Goal: Task Accomplishment & Management: Use online tool/utility

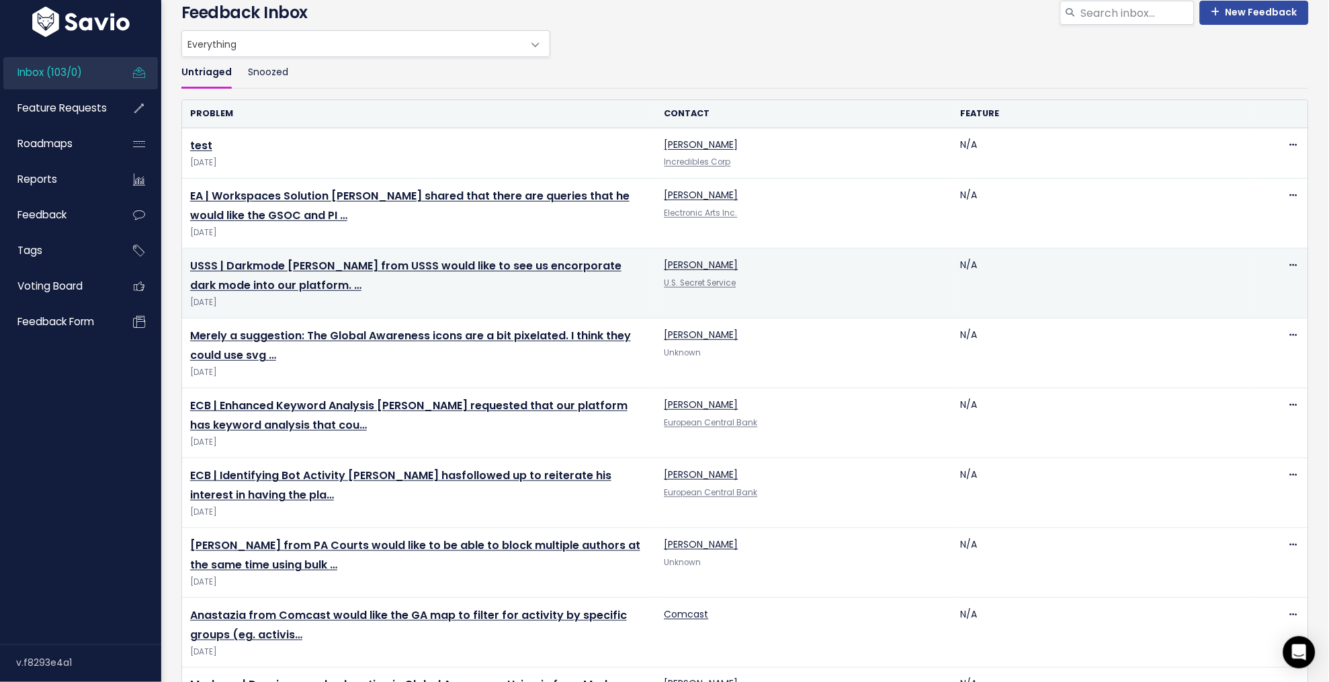
scroll to position [62, 0]
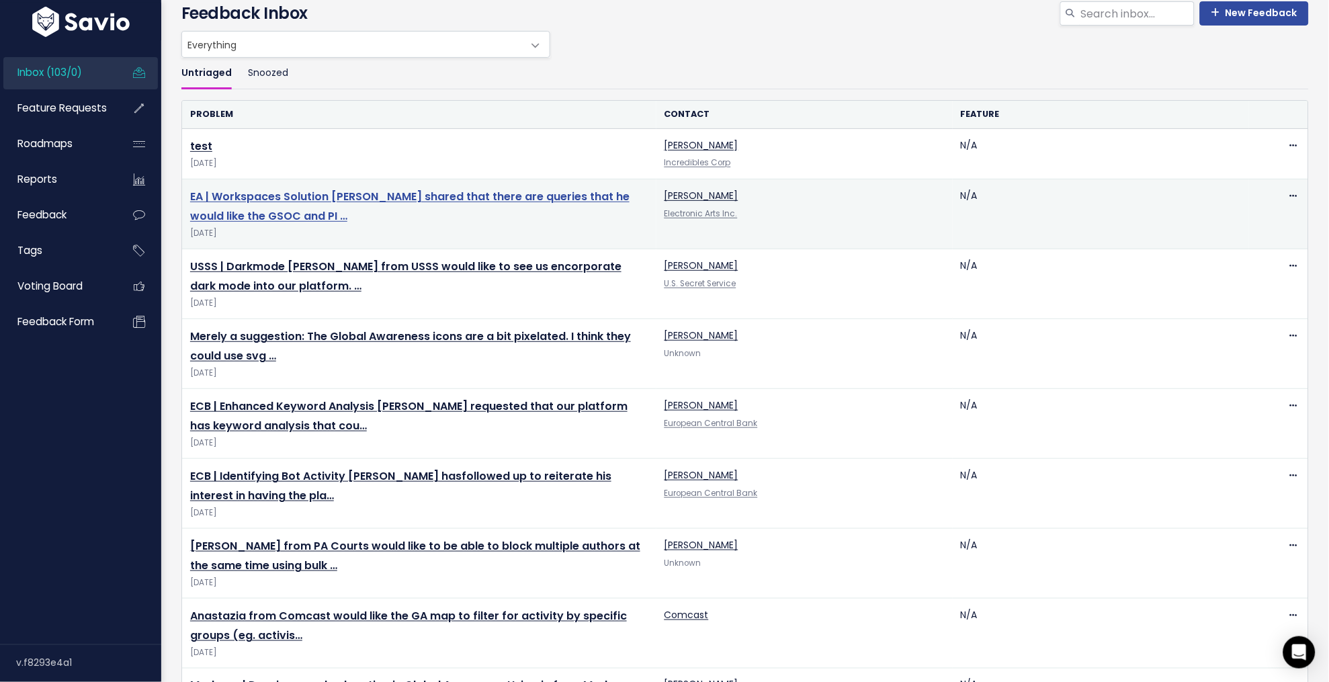
click at [388, 199] on link "EA | Workspaces Solution [PERSON_NAME] shared that there are queries that he wo…" at bounding box center [409, 206] width 439 height 35
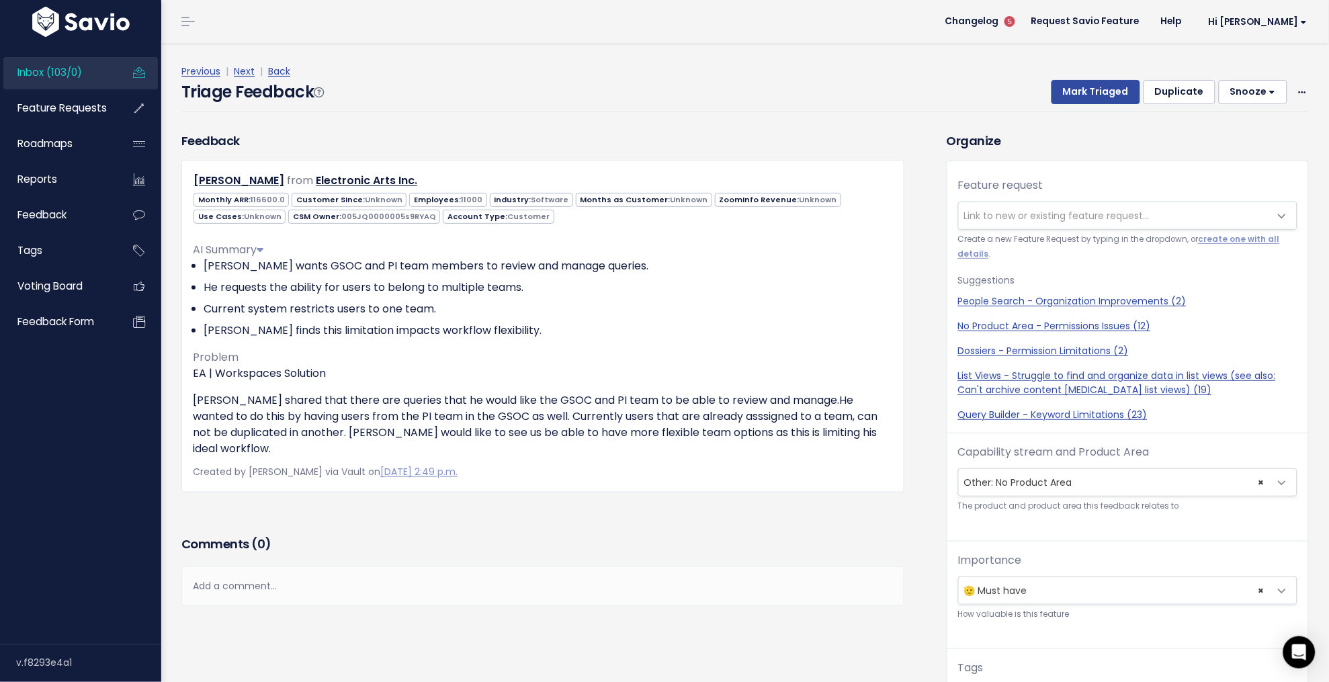
click at [64, 59] on link "Inbox (103/0)" at bounding box center [57, 72] width 108 height 31
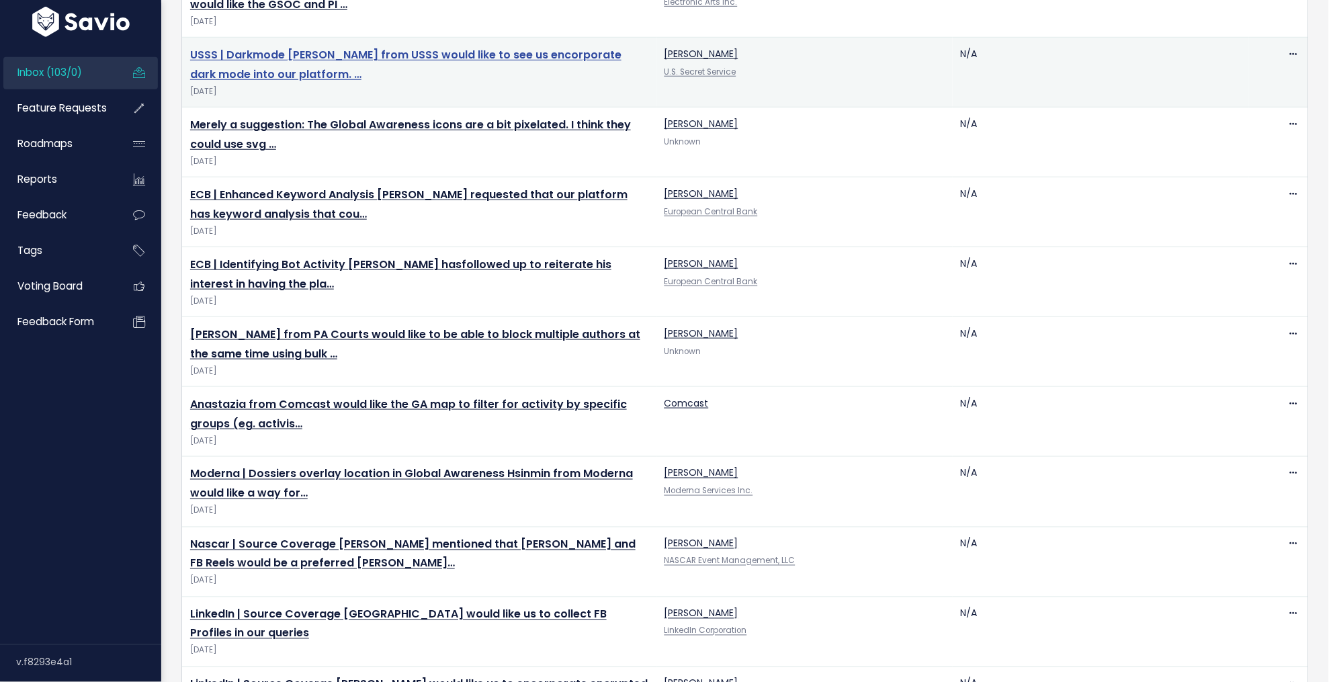
scroll to position [284, 0]
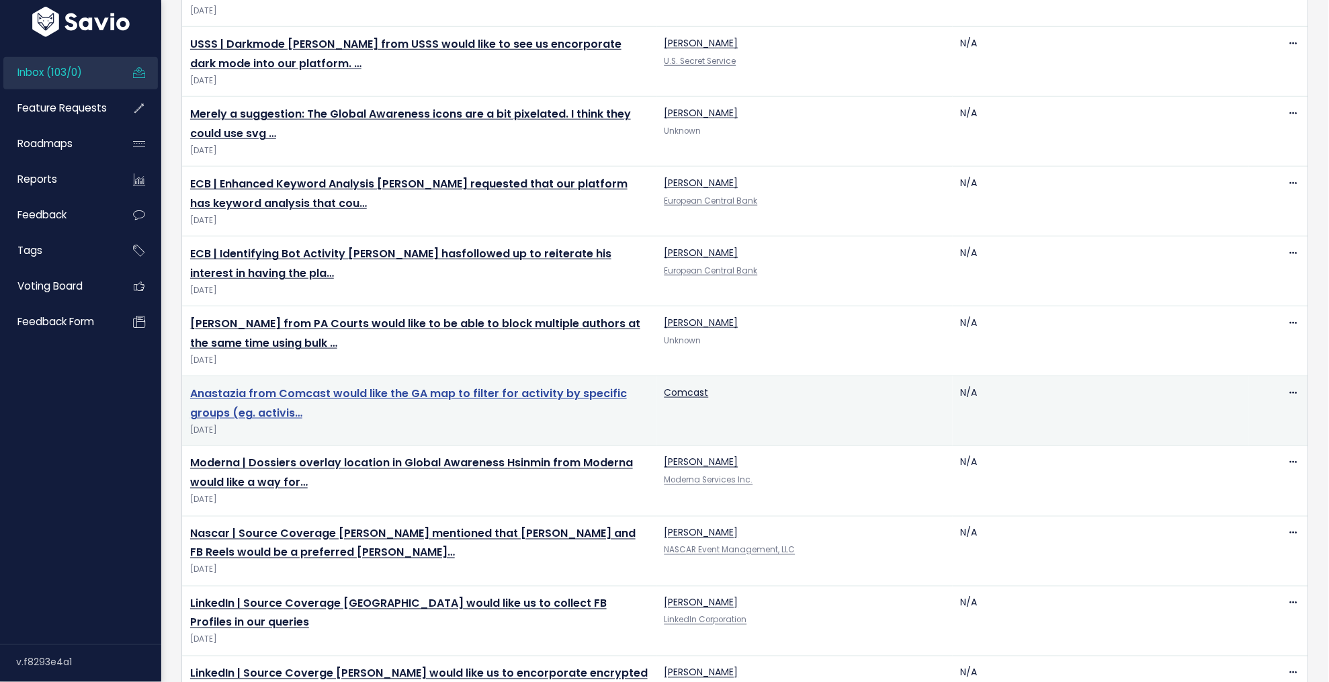
click at [313, 392] on link "Anastazia from Comcast would like the GA map to filter for activity by specific…" at bounding box center [408, 403] width 437 height 35
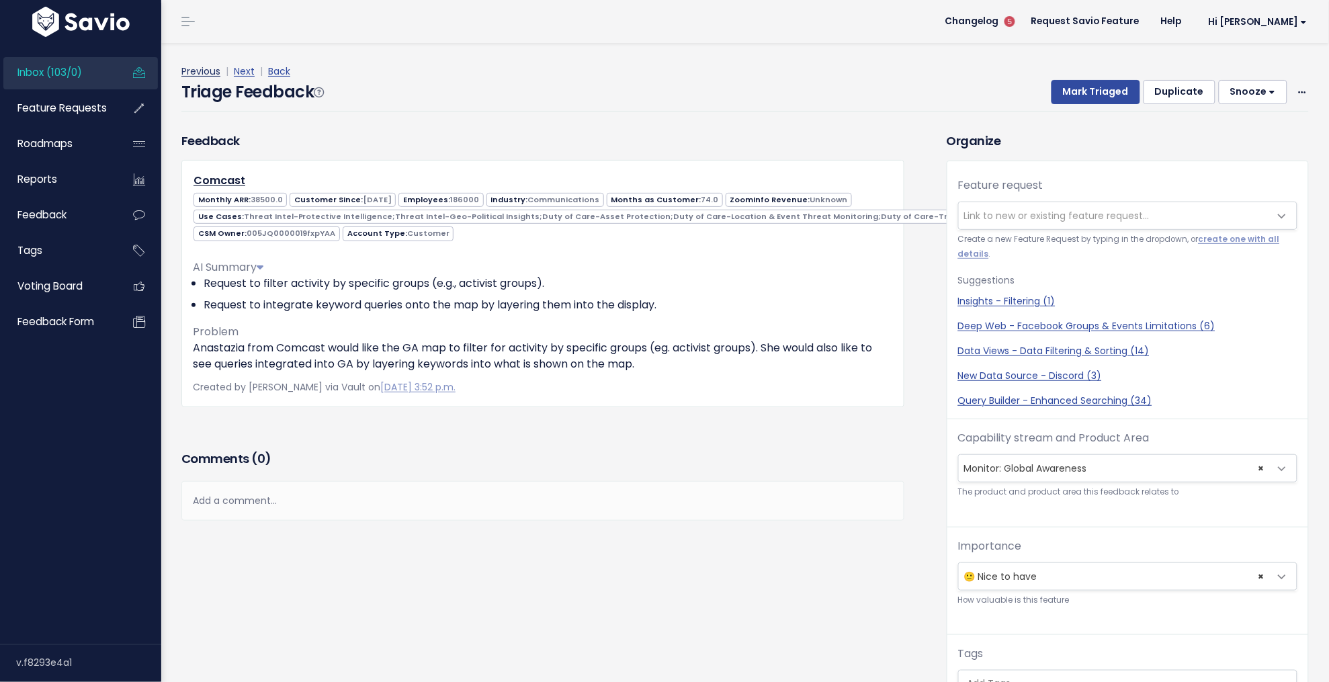
click at [194, 72] on link "Previous" at bounding box center [200, 70] width 39 height 13
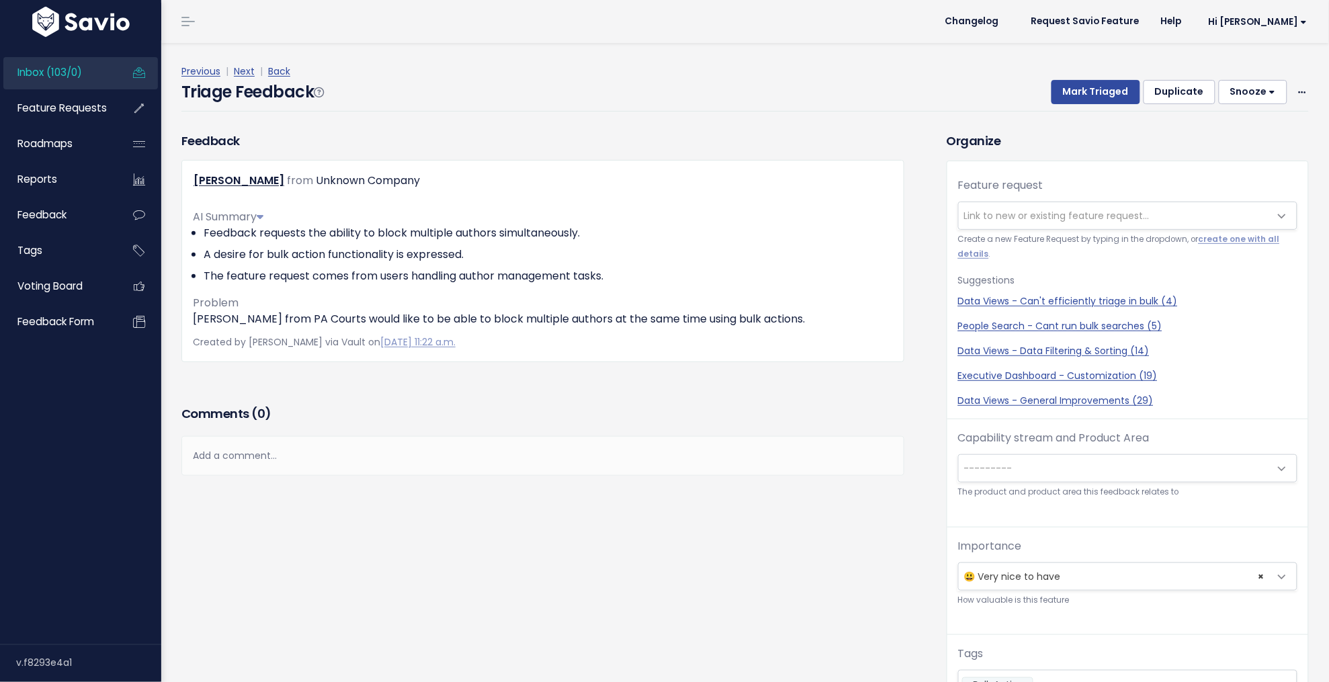
click at [71, 69] on span "Inbox (103/0)" at bounding box center [49, 72] width 64 height 14
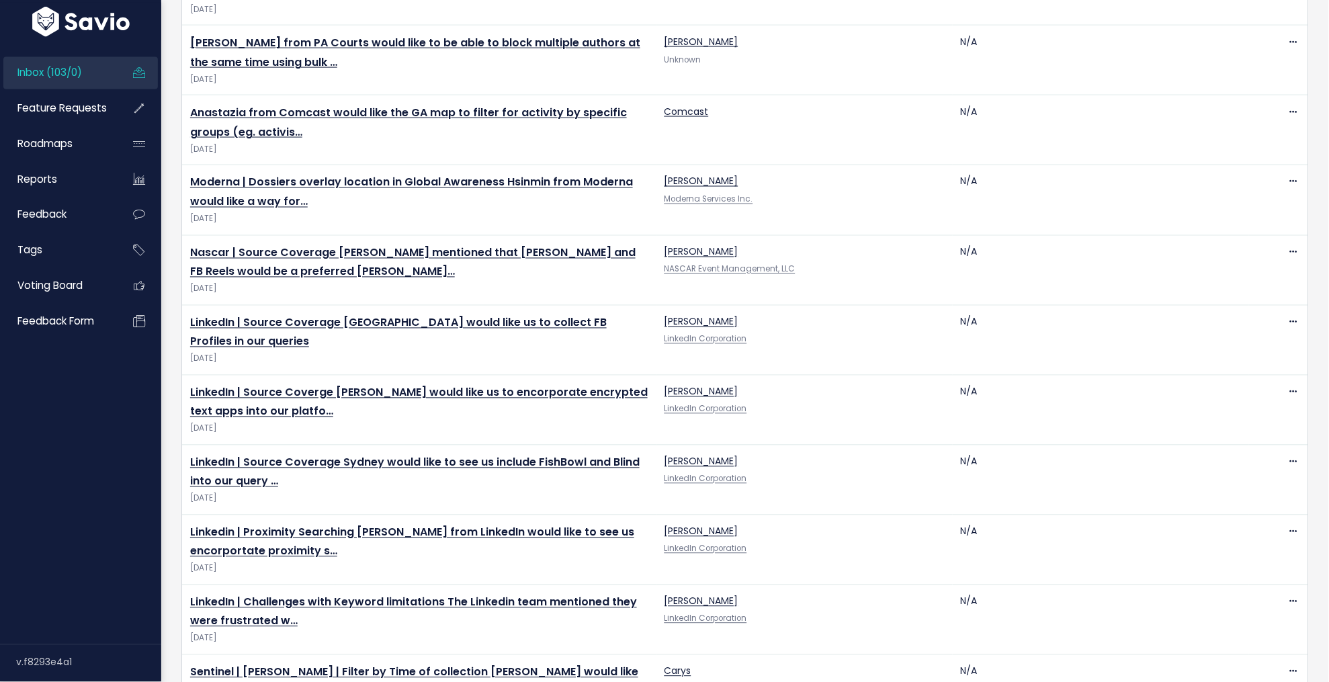
scroll to position [654, 0]
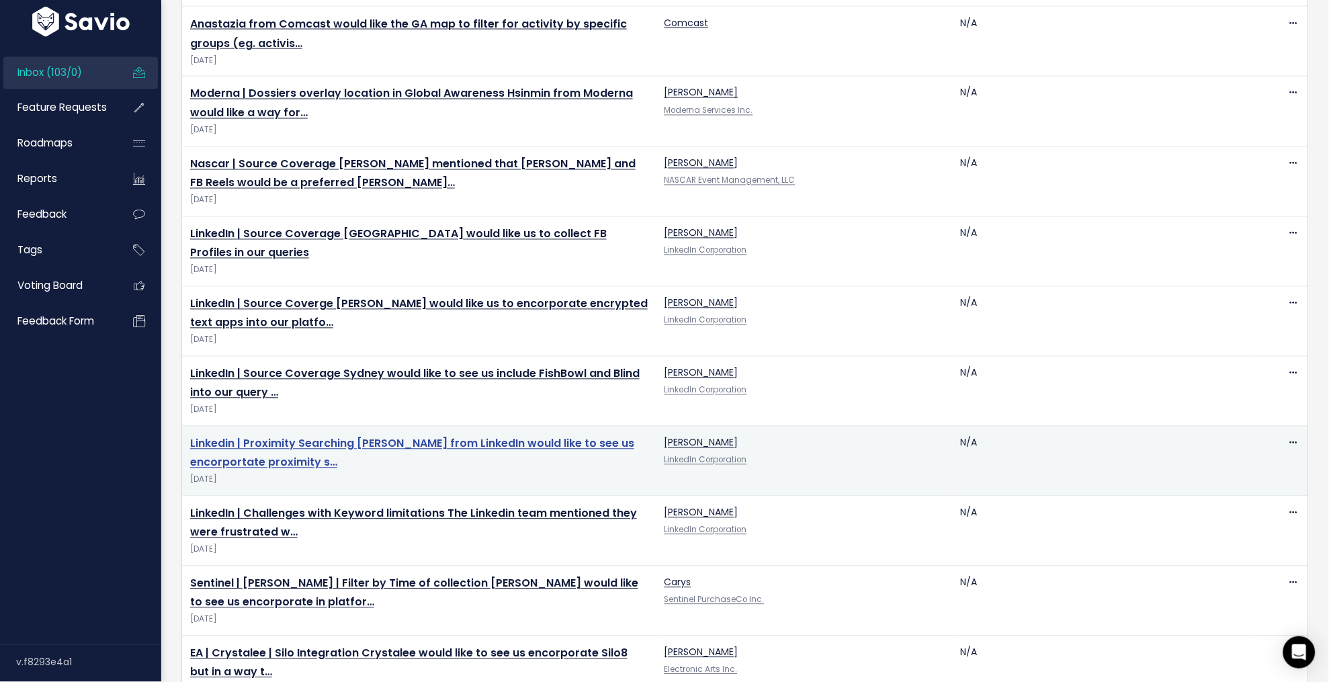
click at [310, 436] on link "Linkedin | Proximity Searching Andrea from LinkedIn would like to see us encorp…" at bounding box center [412, 453] width 444 height 35
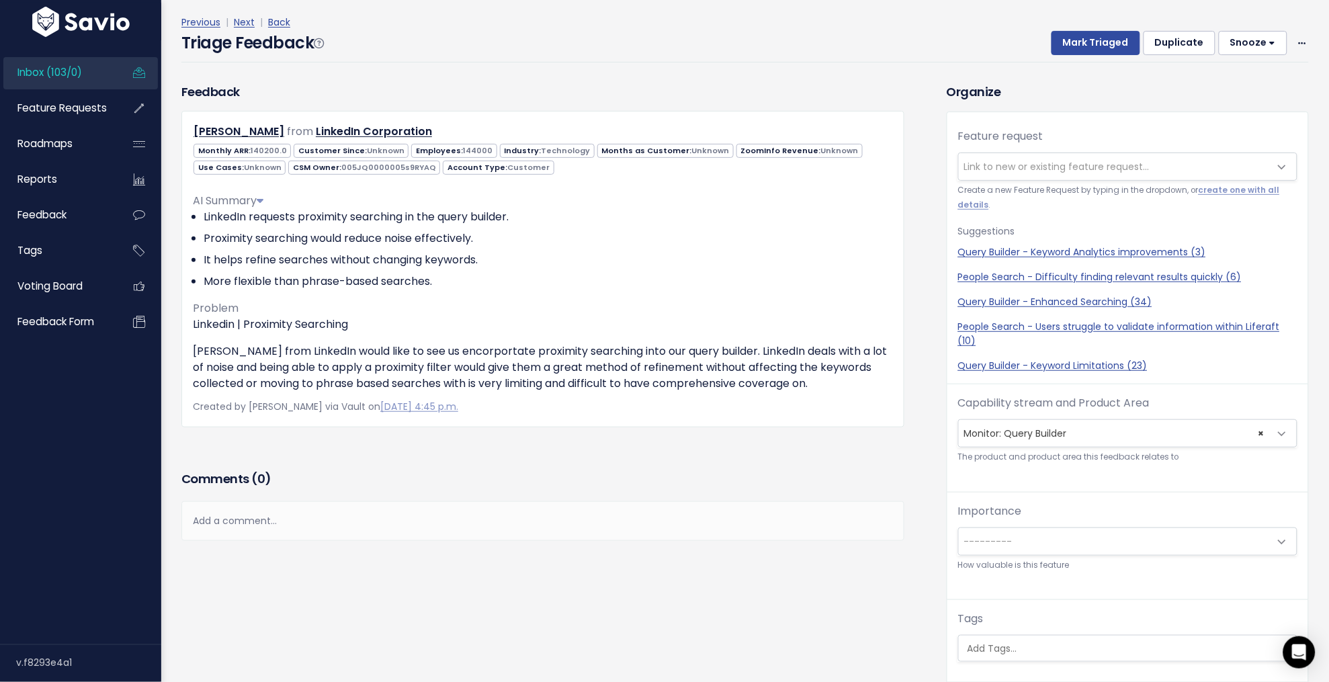
click at [1020, 167] on span "Link to new or existing feature request..." at bounding box center [1056, 166] width 185 height 13
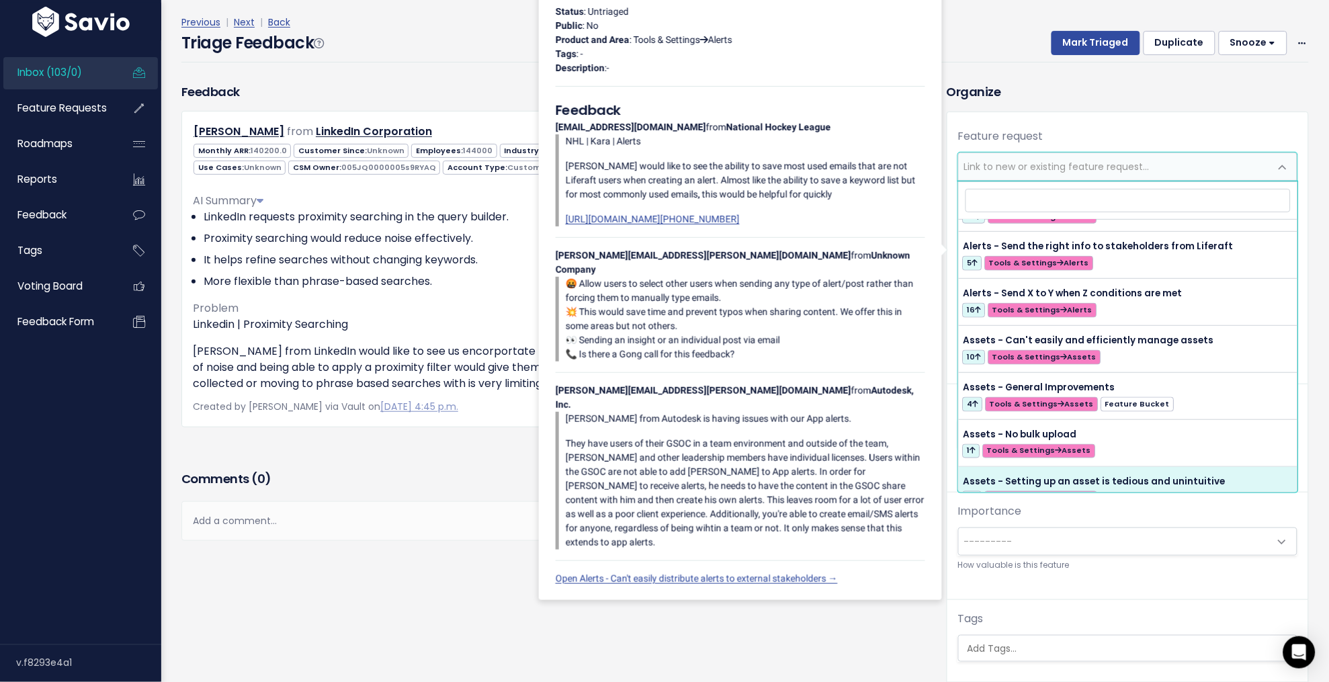
scroll to position [714, 0]
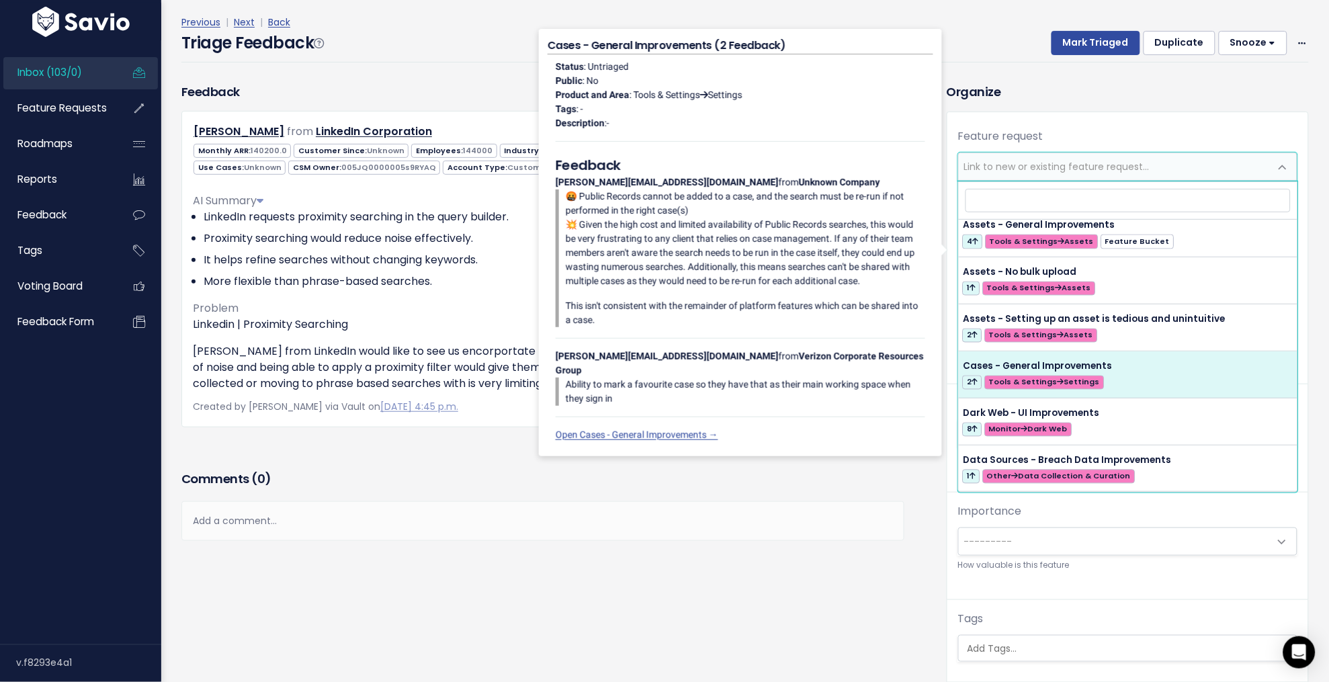
select select "56491"
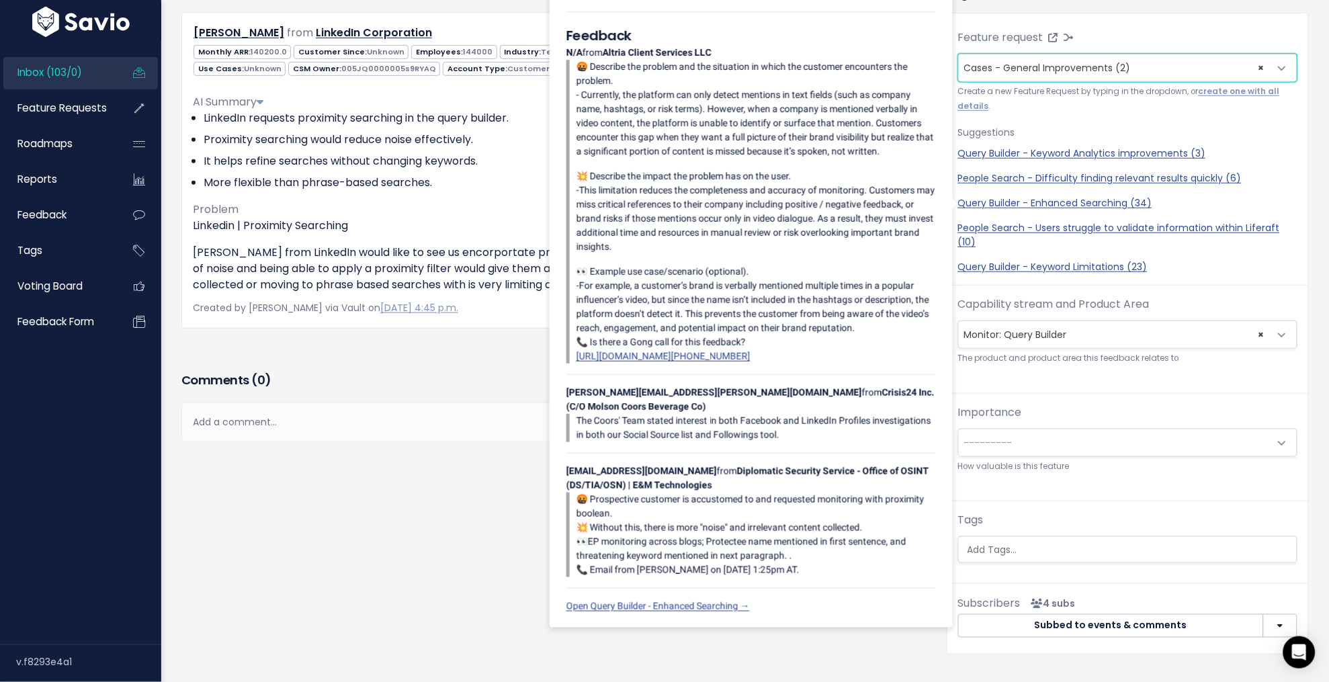
scroll to position [124, 0]
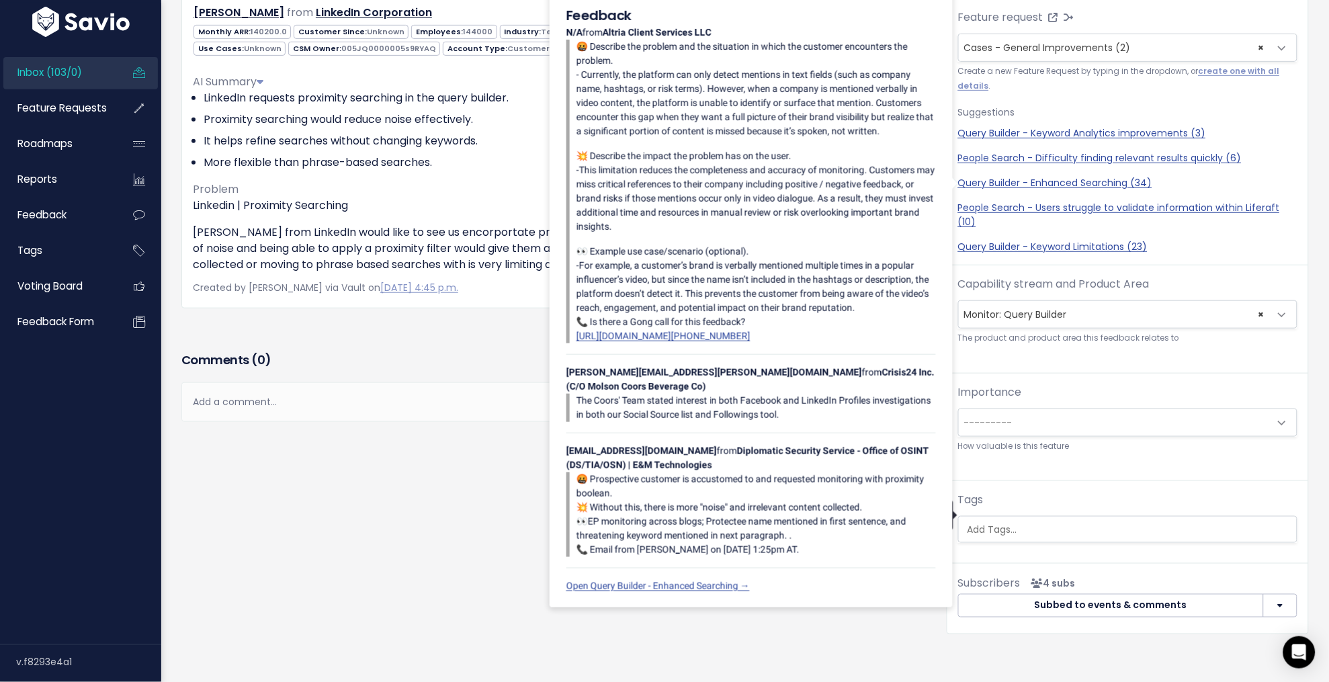
click at [1023, 523] on input "search" at bounding box center [1135, 530] width 347 height 14
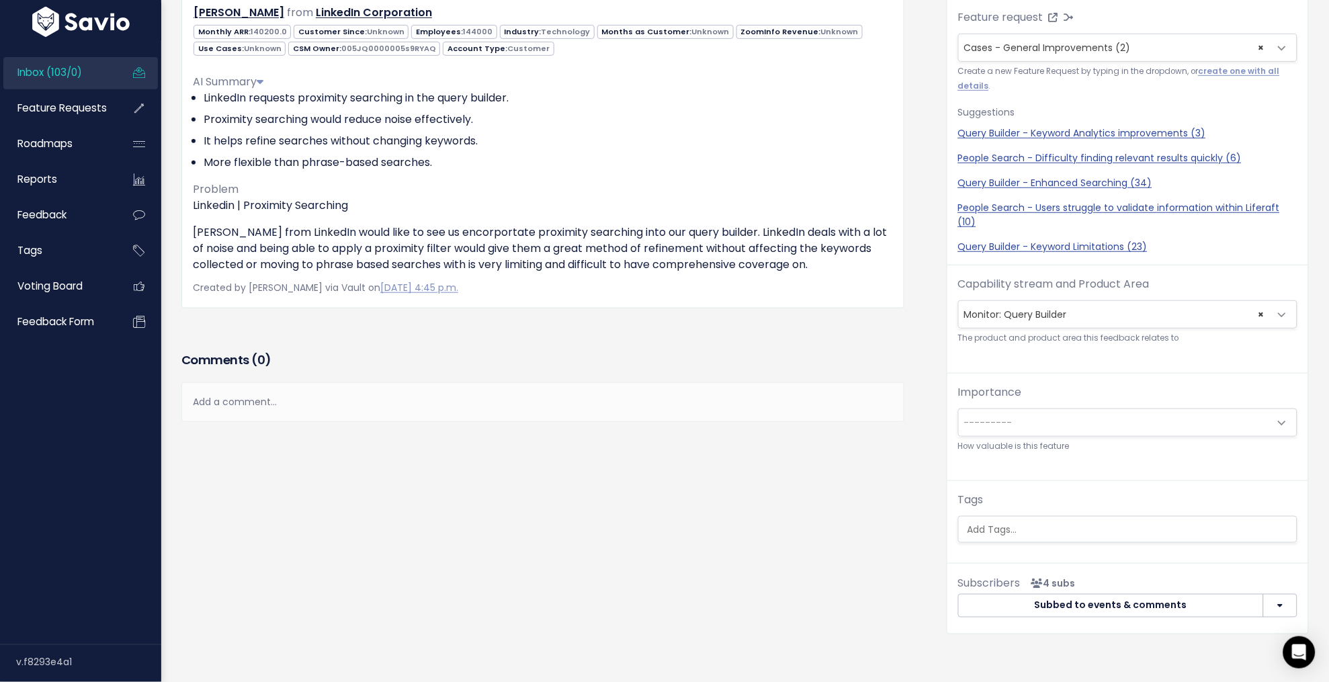
click at [886, 449] on div "Comments ( 0 ) Add a comment... | | | | Add a comment... xxxxxxxxxx These are n…" at bounding box center [542, 406] width 743 height 114
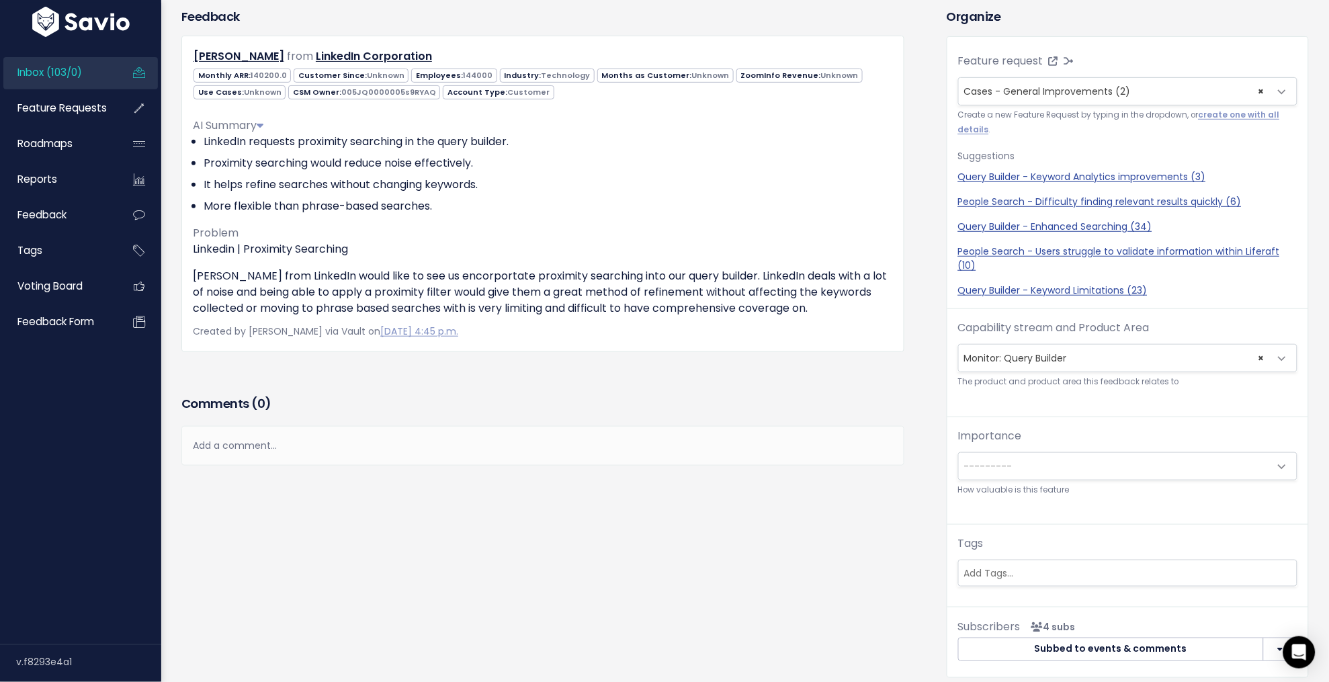
scroll to position [0, 0]
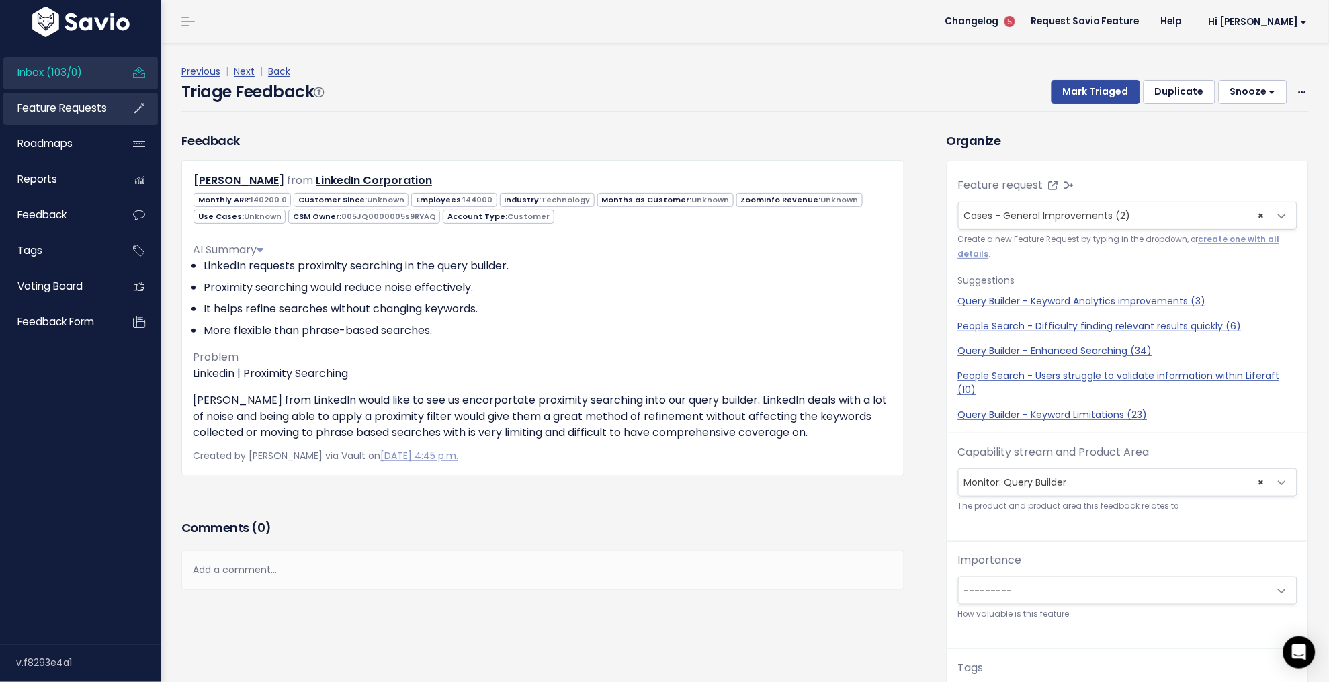
click at [85, 103] on span "Feature Requests" at bounding box center [61, 108] width 89 height 14
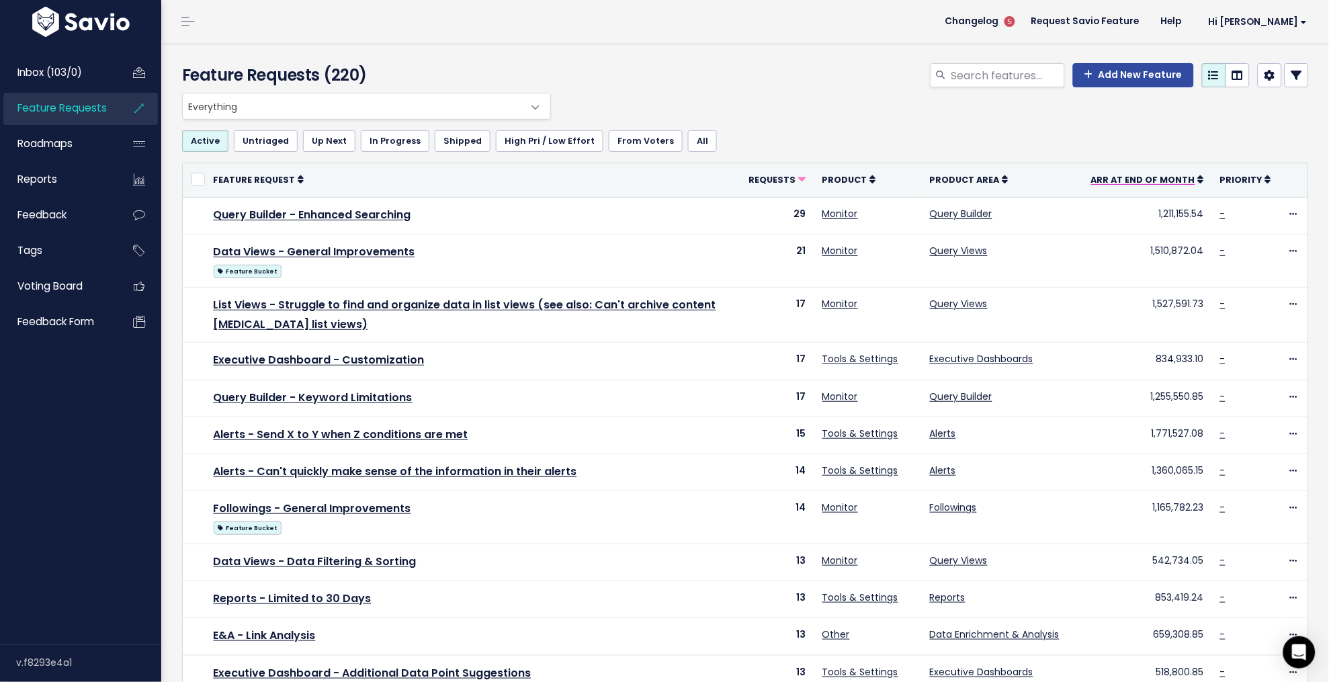
click at [1143, 177] on span "ARR at End of Month" at bounding box center [1143, 179] width 104 height 11
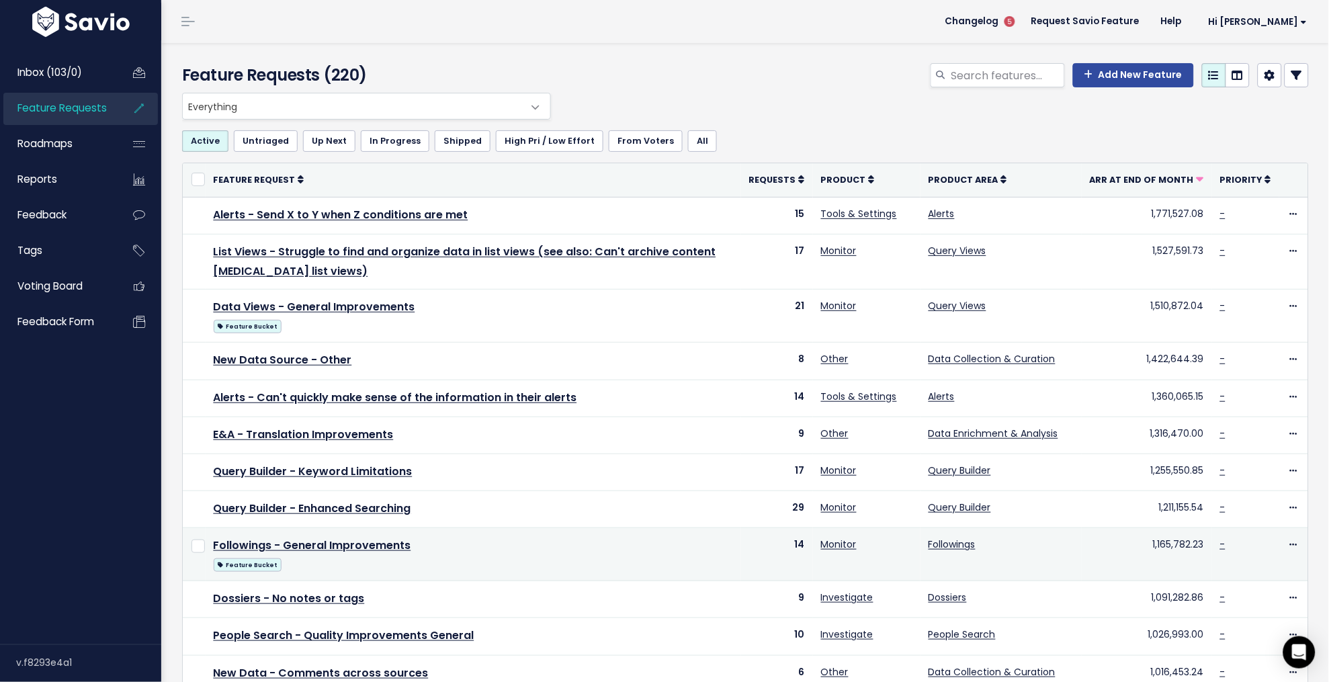
scroll to position [379, 0]
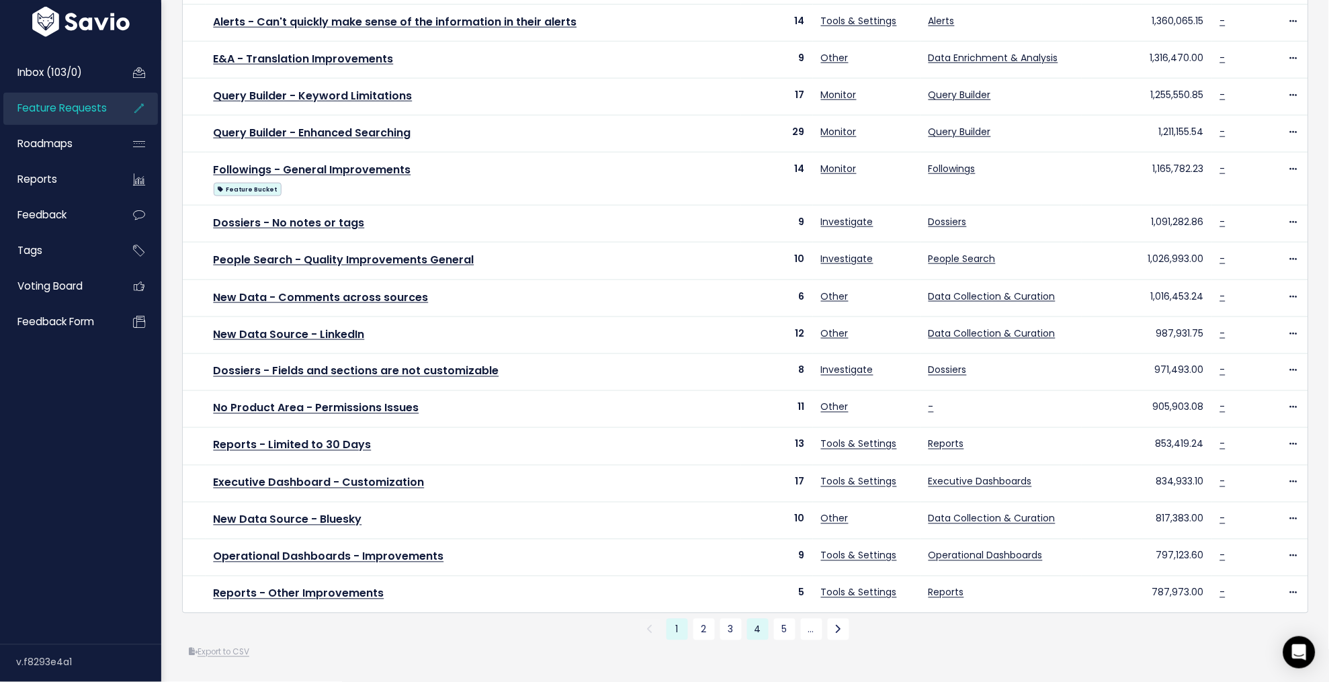
click at [754, 634] on link "4" at bounding box center [757, 629] width 21 height 21
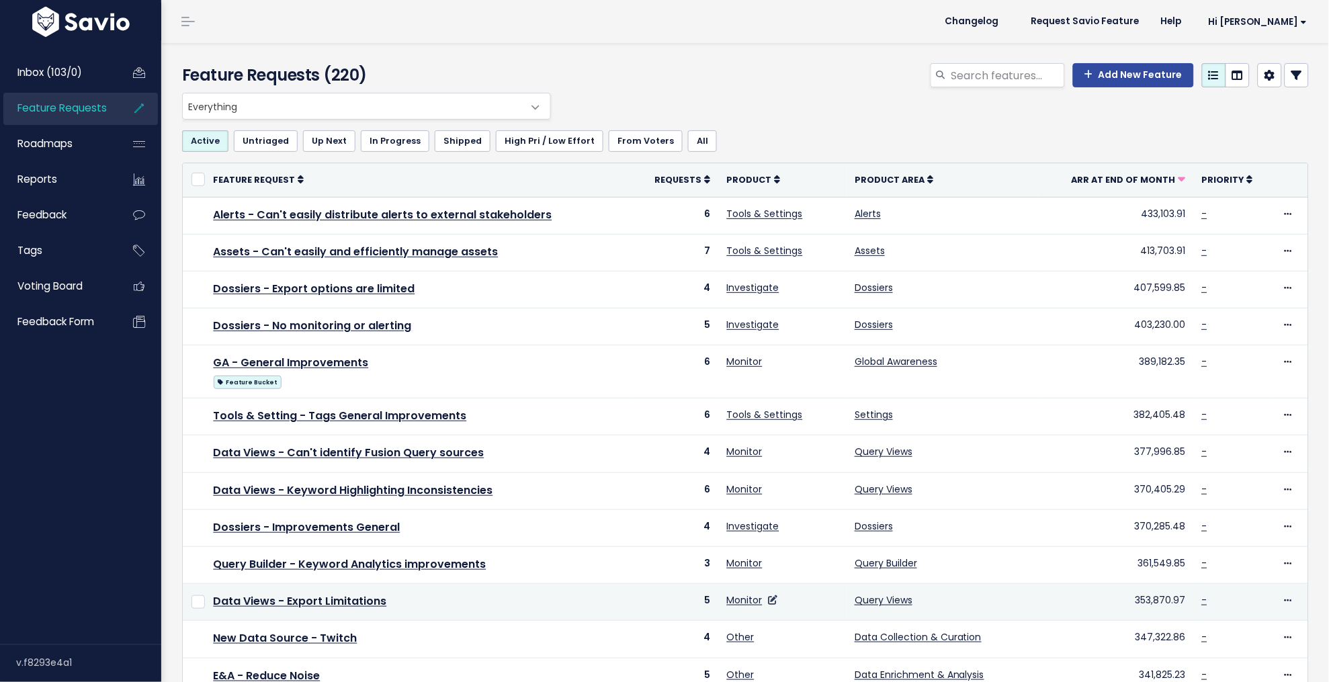
scroll to position [346, 0]
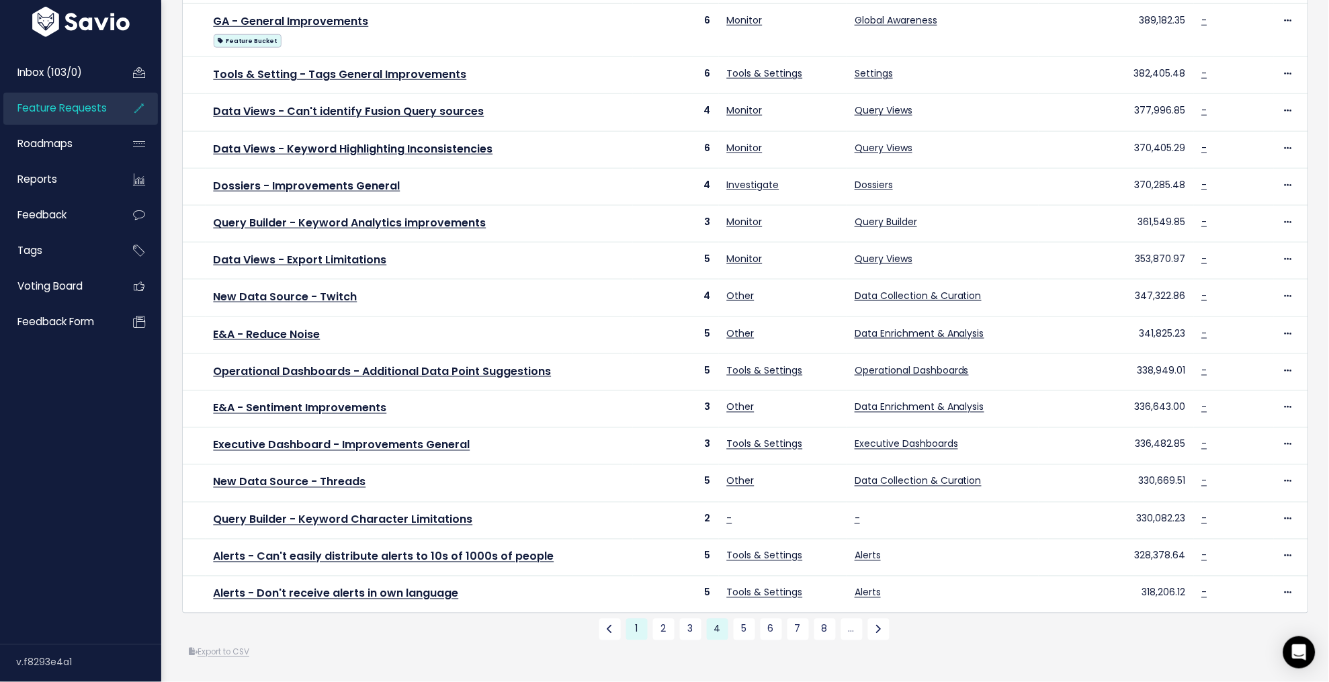
click at [633, 631] on link "1" at bounding box center [636, 629] width 21 height 21
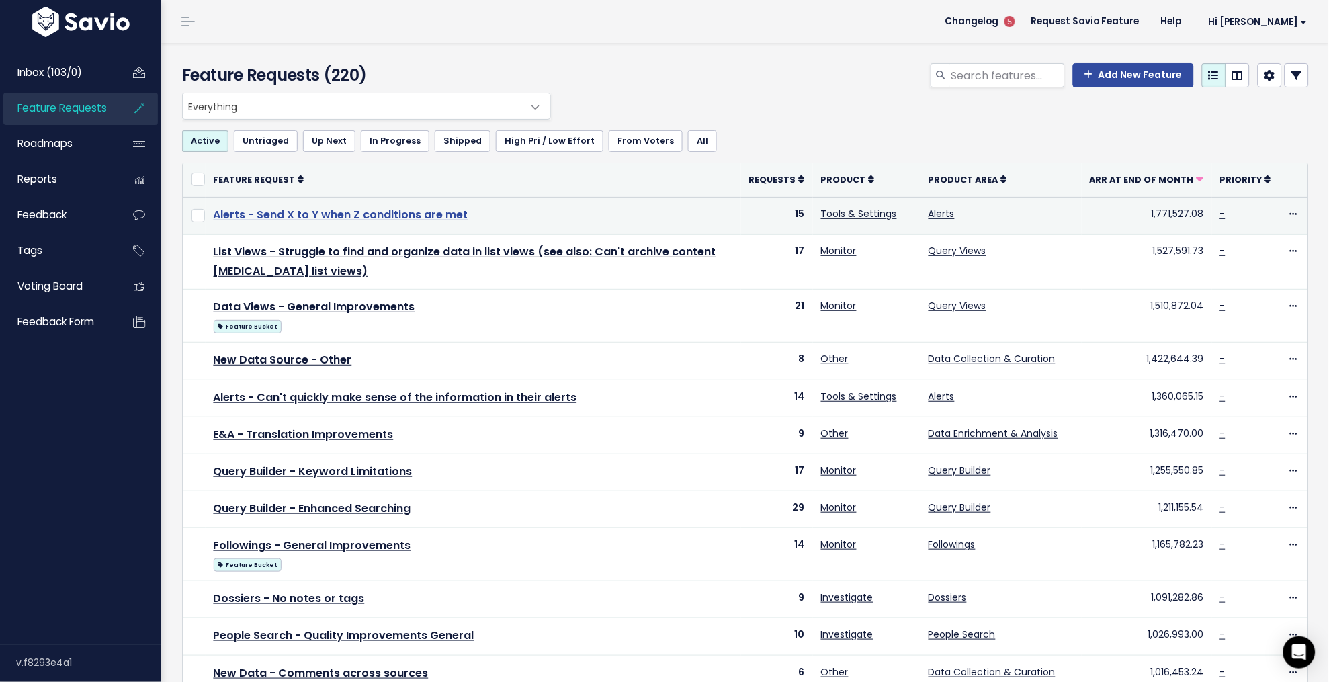
click at [426, 211] on link "Alerts - Send X to Y when Z conditions are met" at bounding box center [341, 214] width 255 height 15
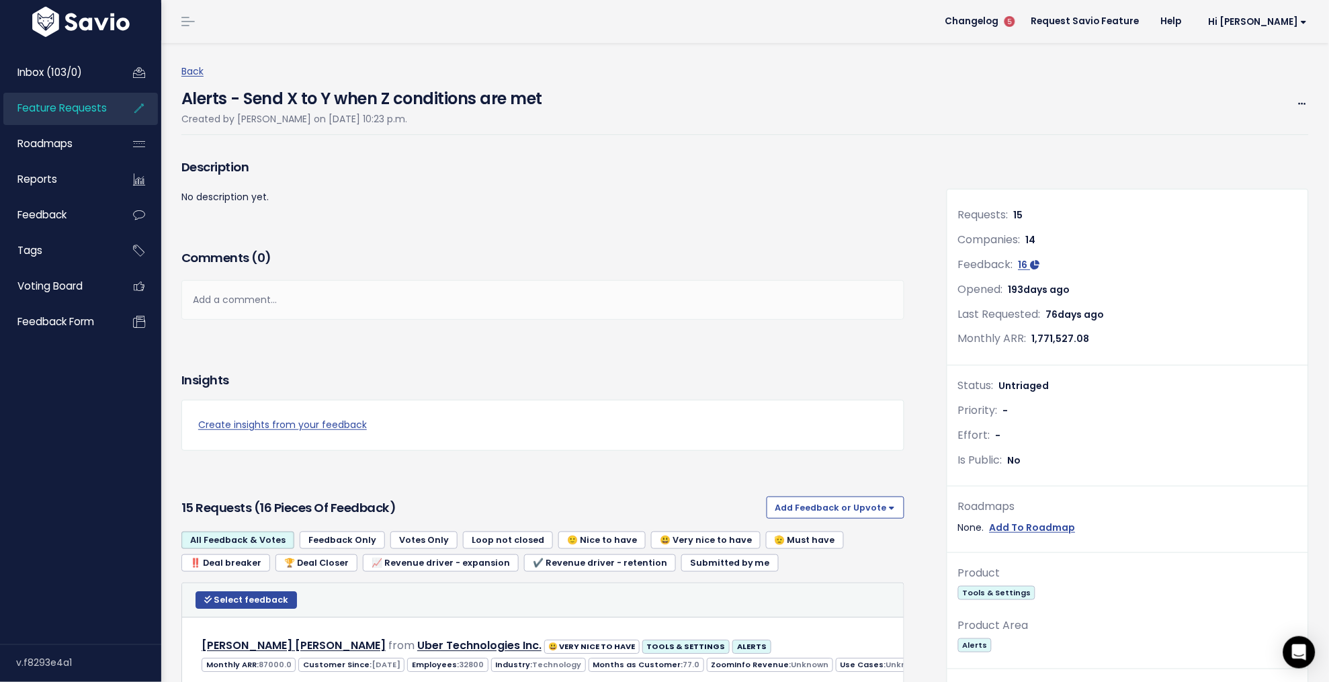
click at [75, 109] on span "Feature Requests" at bounding box center [61, 108] width 89 height 14
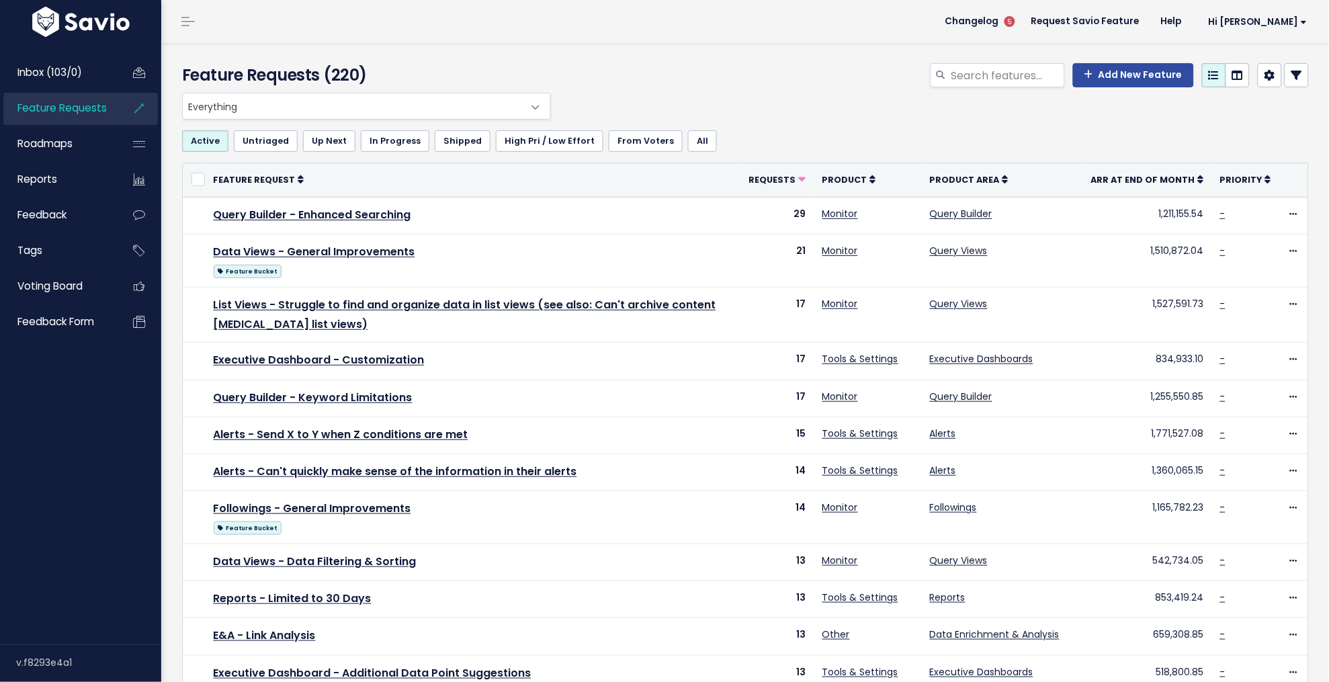
click at [60, 111] on span "Feature Requests" at bounding box center [61, 108] width 89 height 14
click at [722, 144] on link "Filter feature requests" at bounding box center [728, 140] width 13 height 13
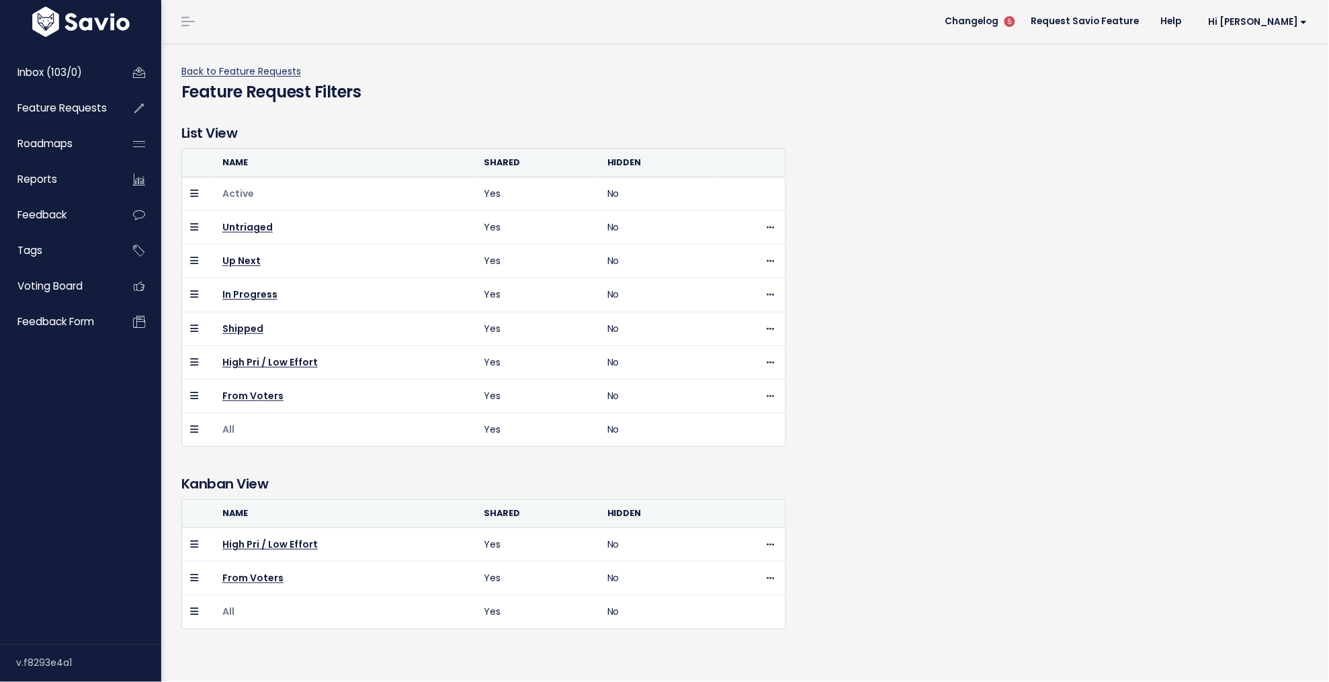
click at [241, 71] on link "Back to Feature Requests" at bounding box center [241, 70] width 120 height 13
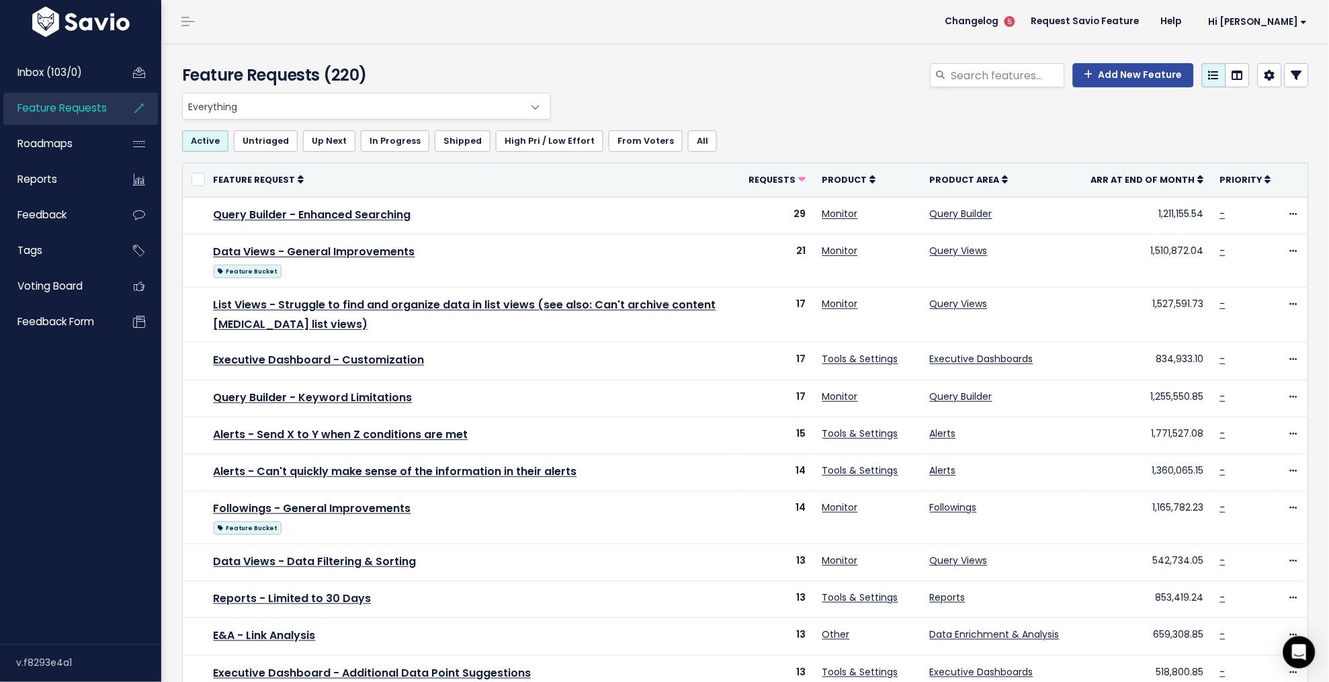
click at [709, 177] on th "Feature Request" at bounding box center [474, 180] width 536 height 34
click at [788, 185] on span "Requests" at bounding box center [772, 179] width 47 height 11
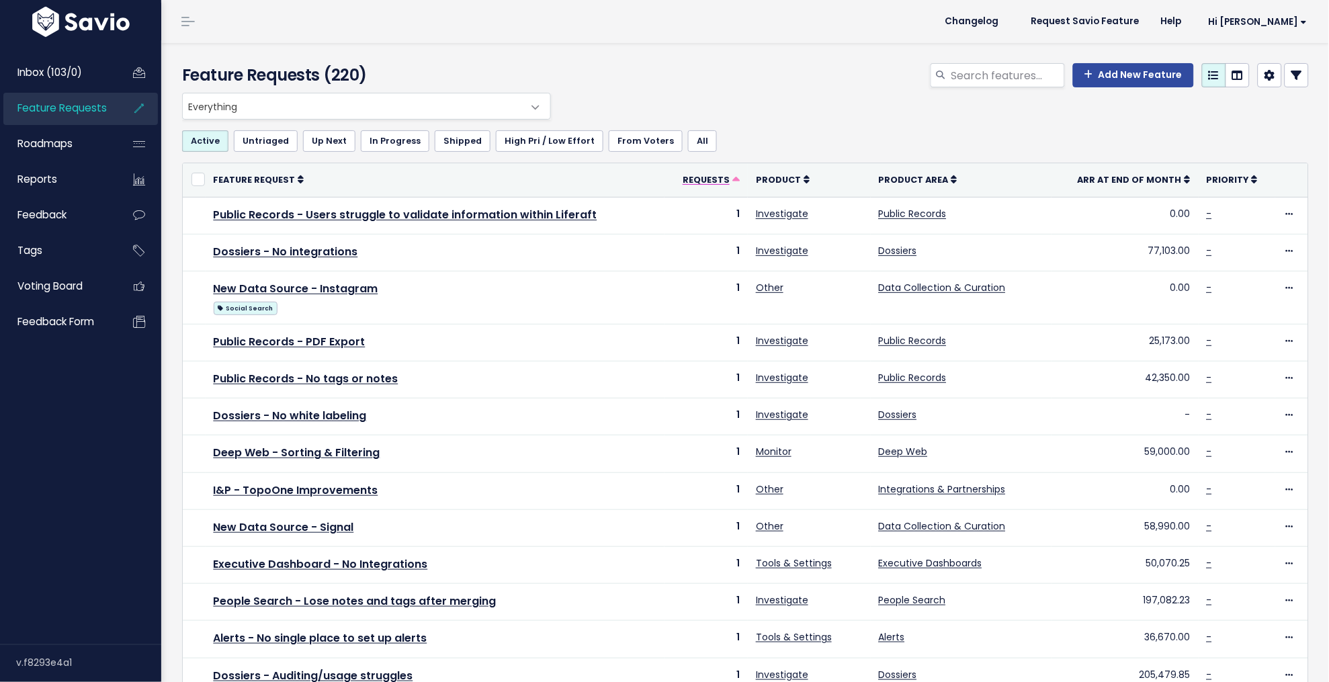
click at [705, 179] on span "Requests" at bounding box center [705, 179] width 47 height 11
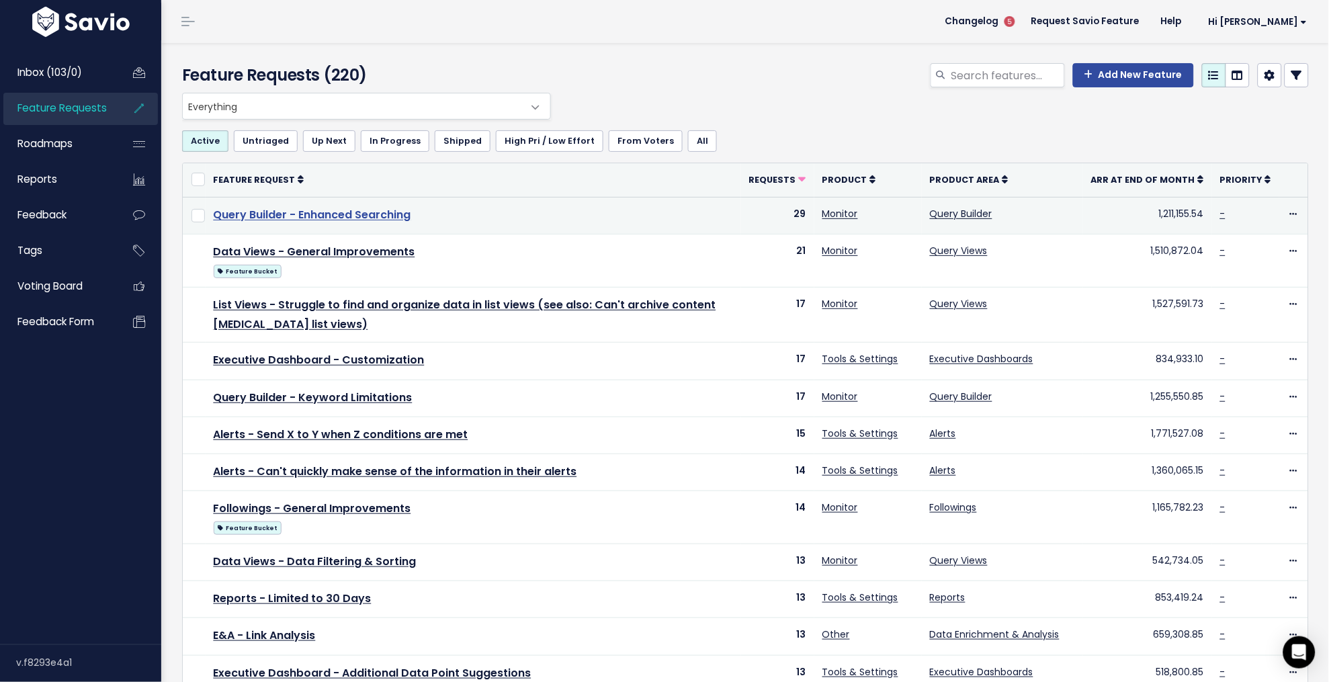
click at [386, 210] on link "Query Builder - Enhanced Searching" at bounding box center [312, 214] width 197 height 15
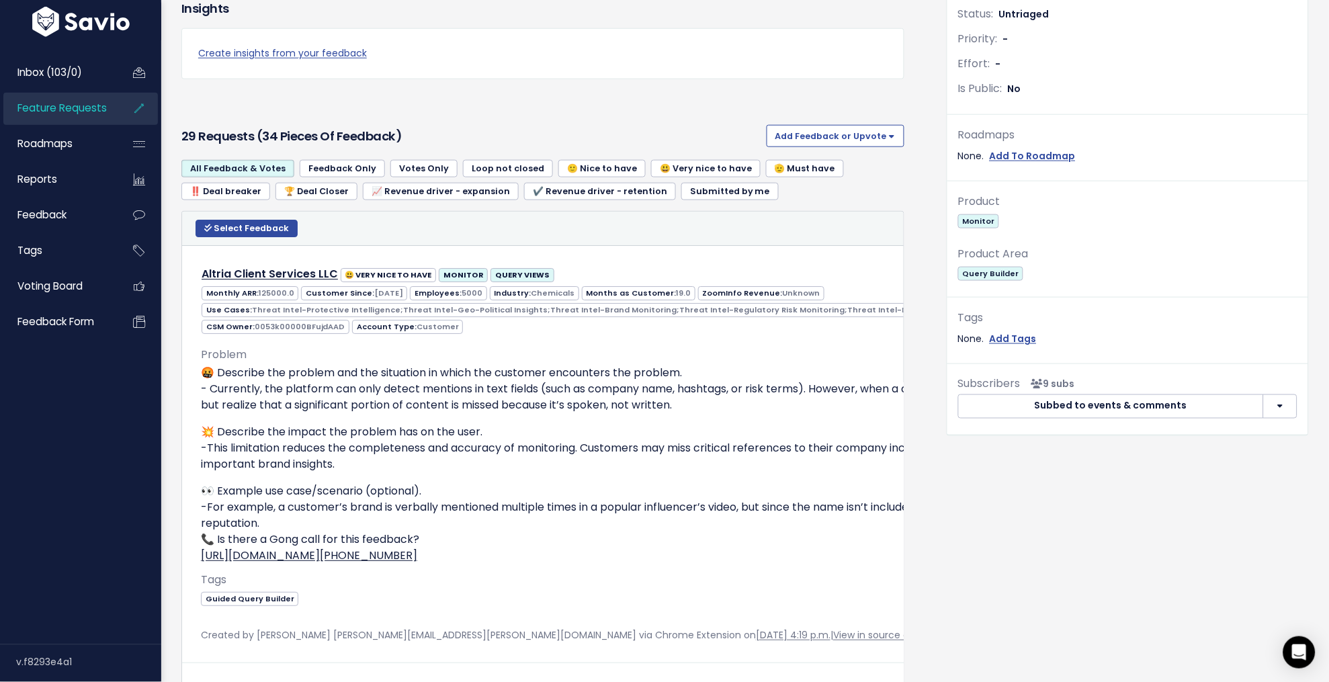
scroll to position [365, 0]
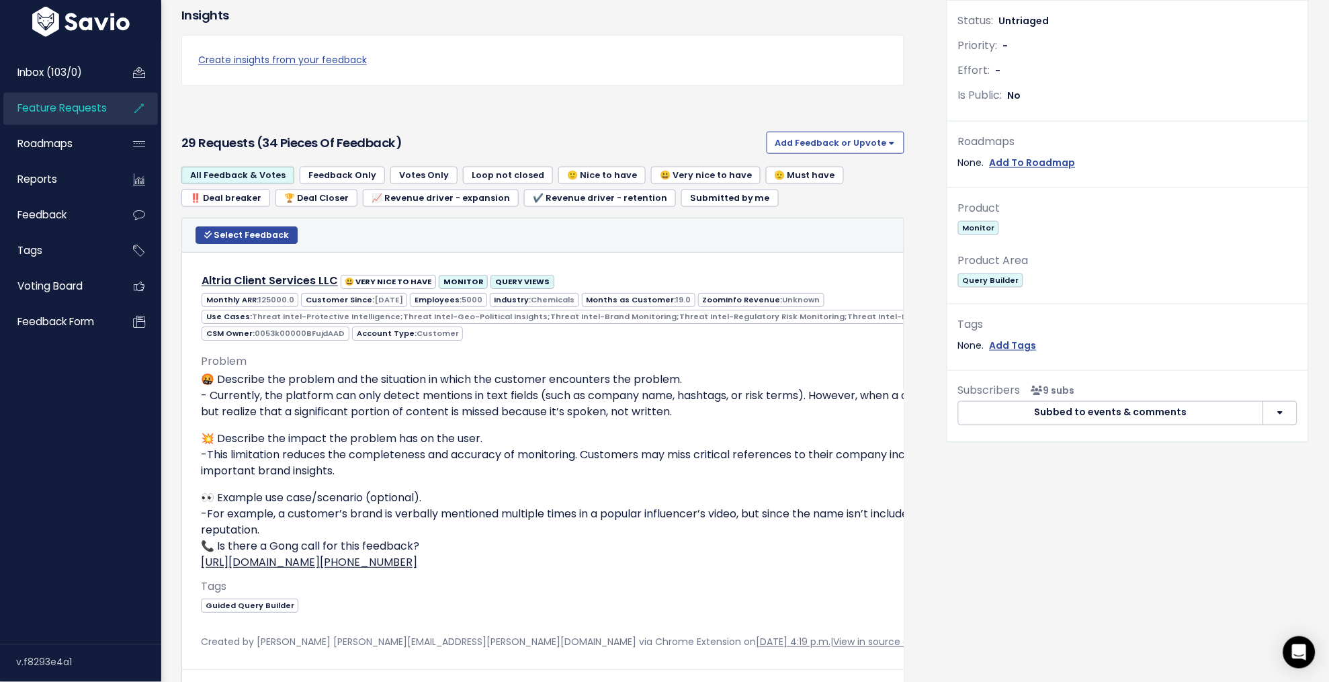
click at [61, 111] on span "Feature Requests" at bounding box center [61, 108] width 89 height 14
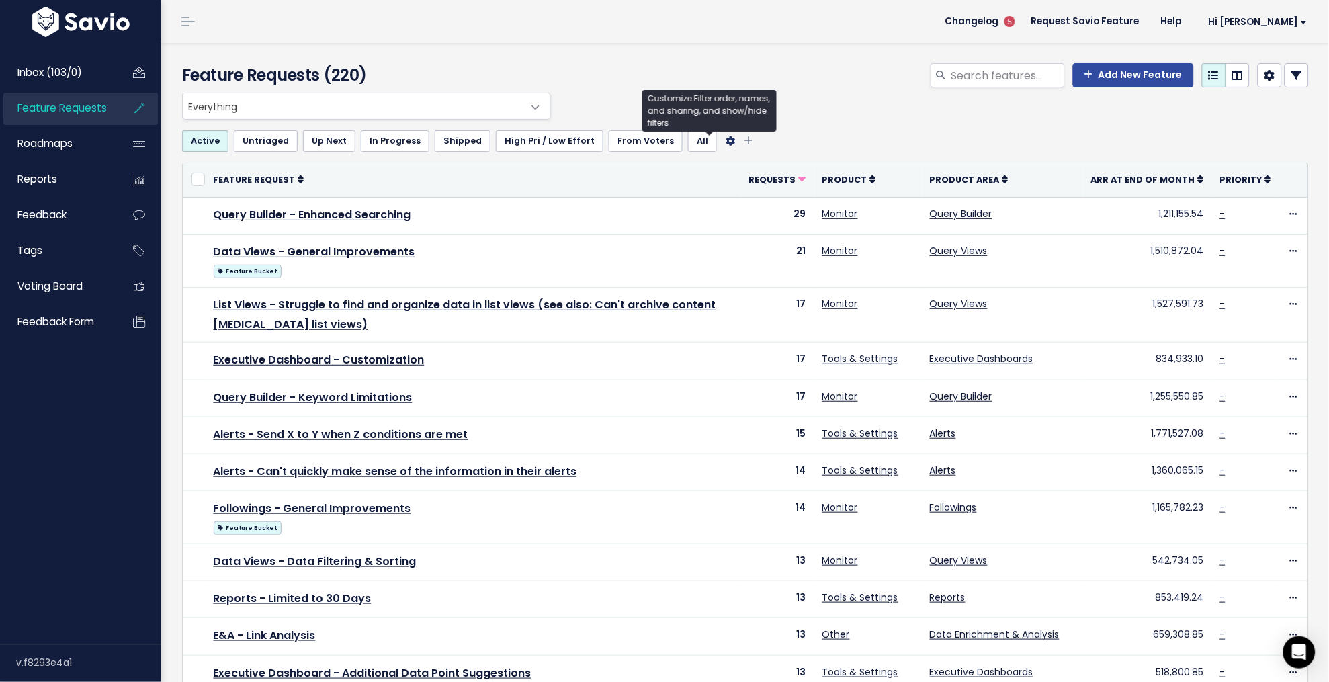
click at [725, 139] on icon "Filter feature requests" at bounding box center [729, 140] width 9 height 9
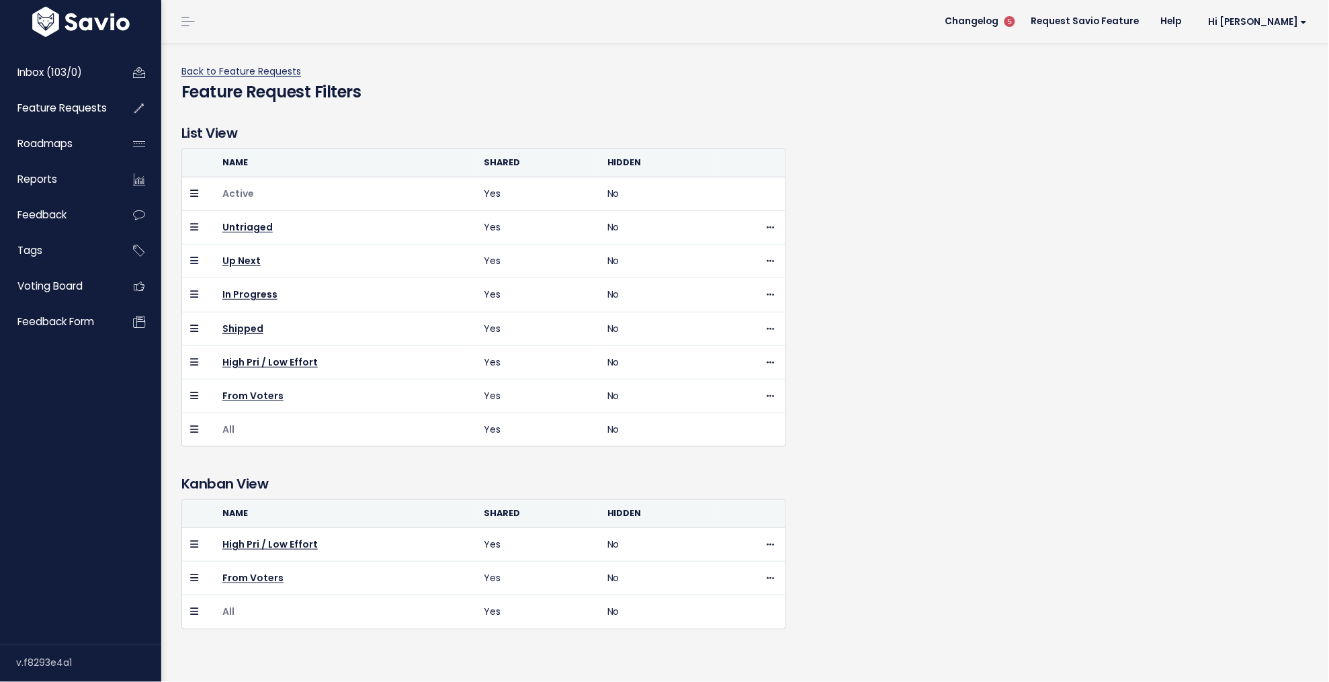
click at [237, 72] on link "Back to Feature Requests" at bounding box center [241, 70] width 120 height 13
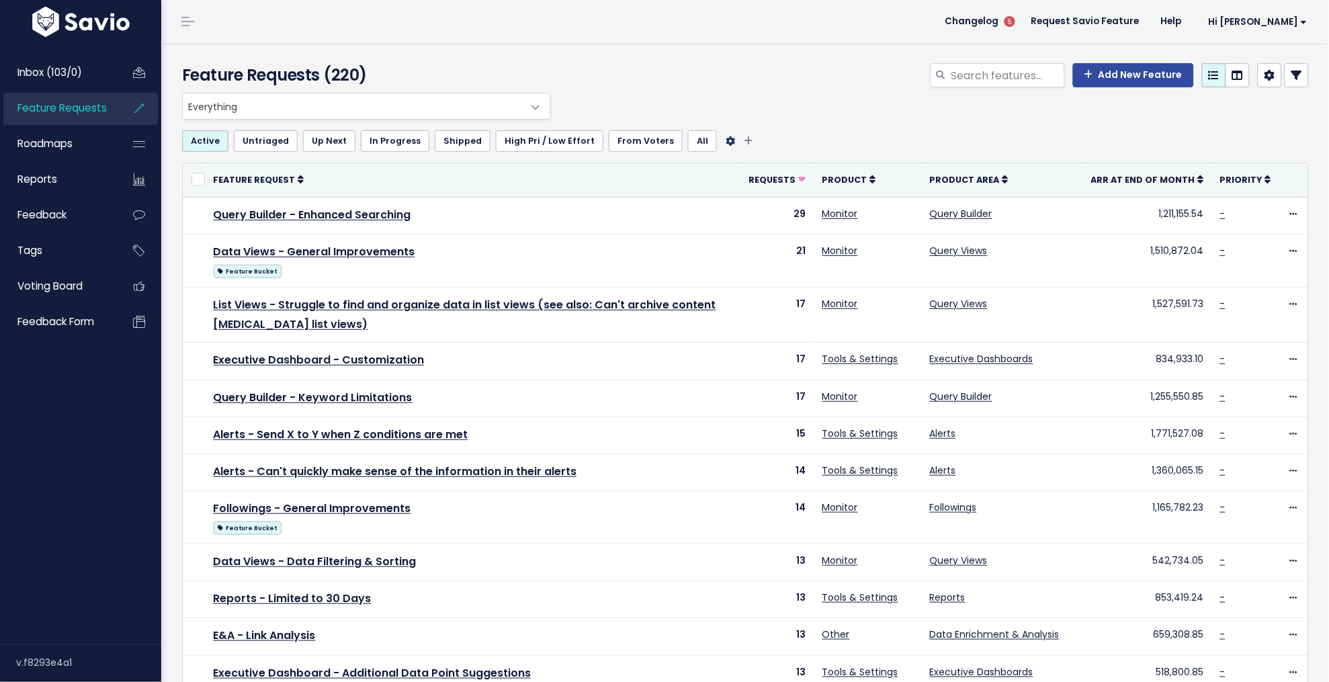
click at [725, 139] on icon "Filter feature requests" at bounding box center [729, 140] width 9 height 9
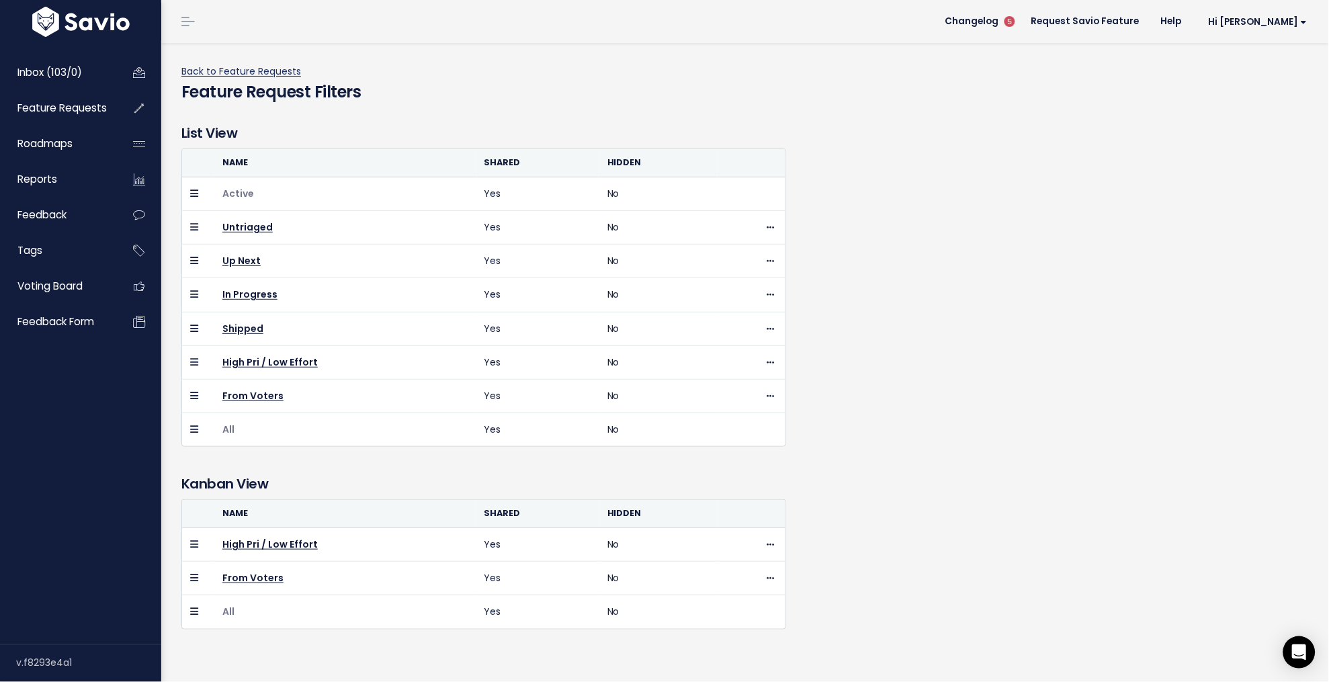
click at [283, 73] on link "Back to Feature Requests" at bounding box center [241, 70] width 120 height 13
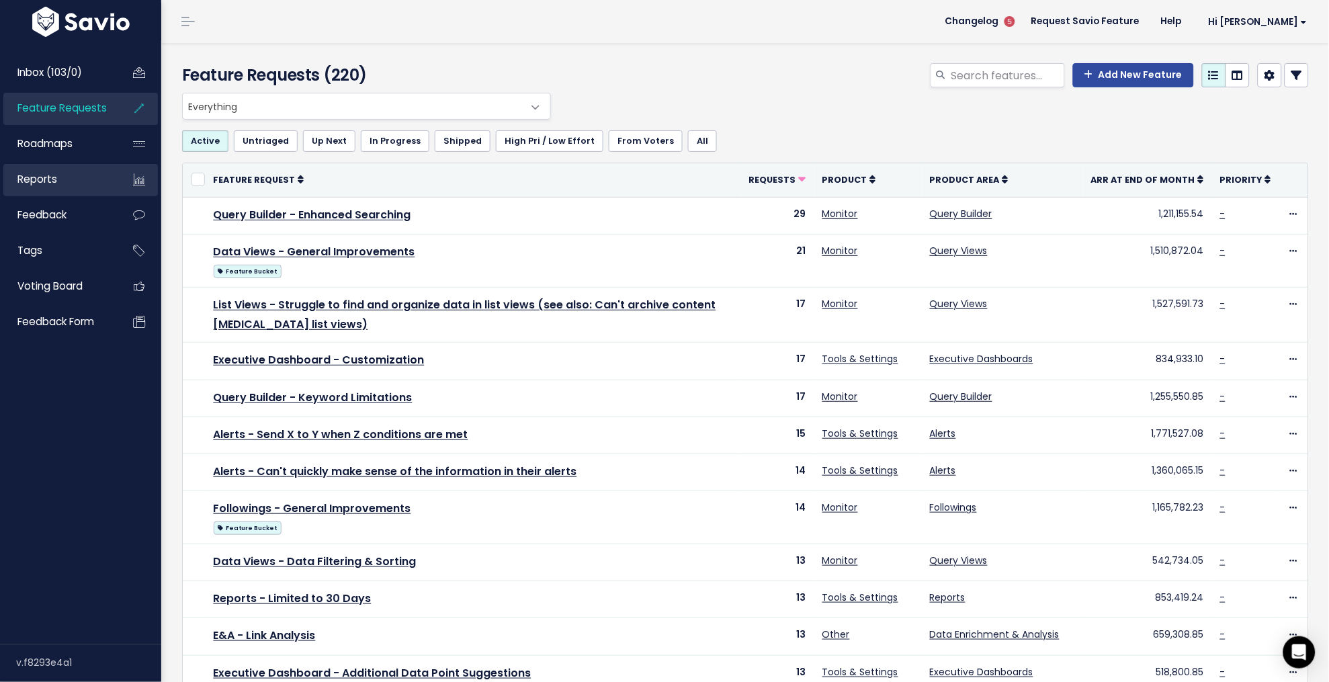
click at [30, 177] on span "Reports" at bounding box center [37, 179] width 40 height 14
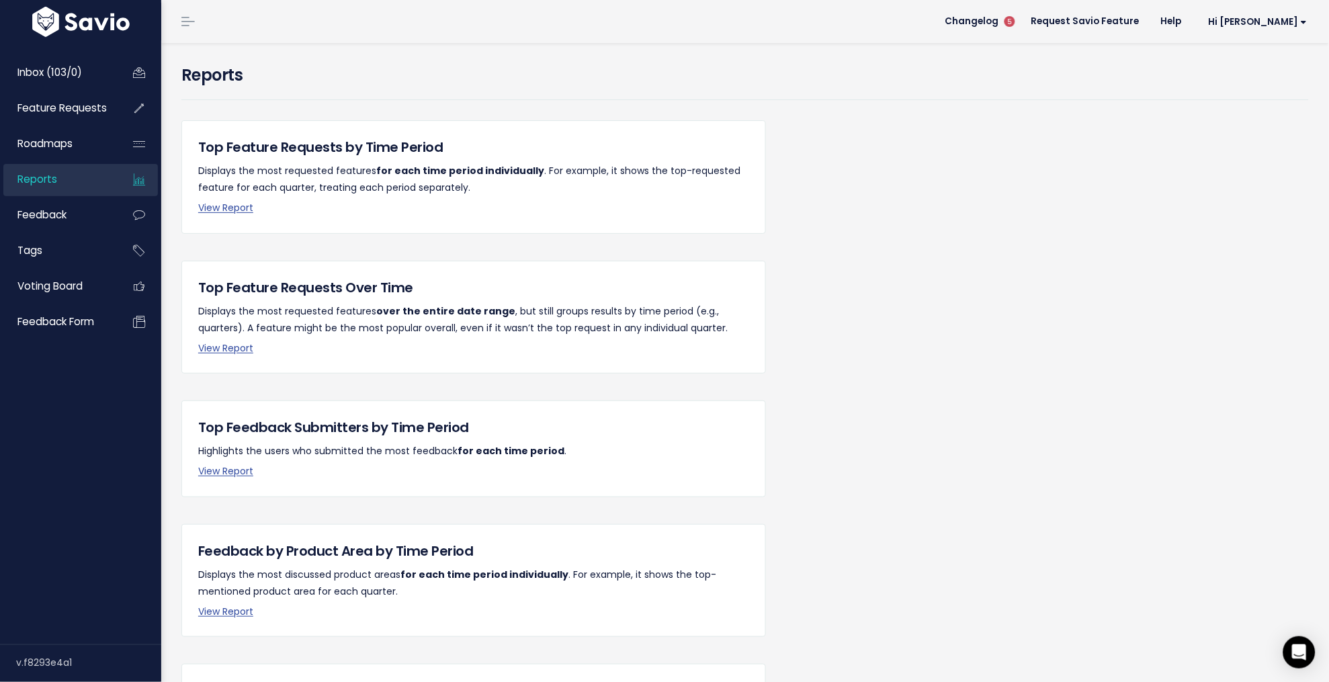
click at [284, 246] on div "Top Feature Requests by Time Period Displays the most requested features for ea…" at bounding box center [473, 462] width 604 height 684
click at [244, 245] on div "Top Feature Requests by Time Period Displays the most requested features for ea…" at bounding box center [473, 462] width 604 height 684
click at [218, 245] on div "Top Feature Requests by Time Period Displays the most requested features for ea…" at bounding box center [473, 462] width 604 height 684
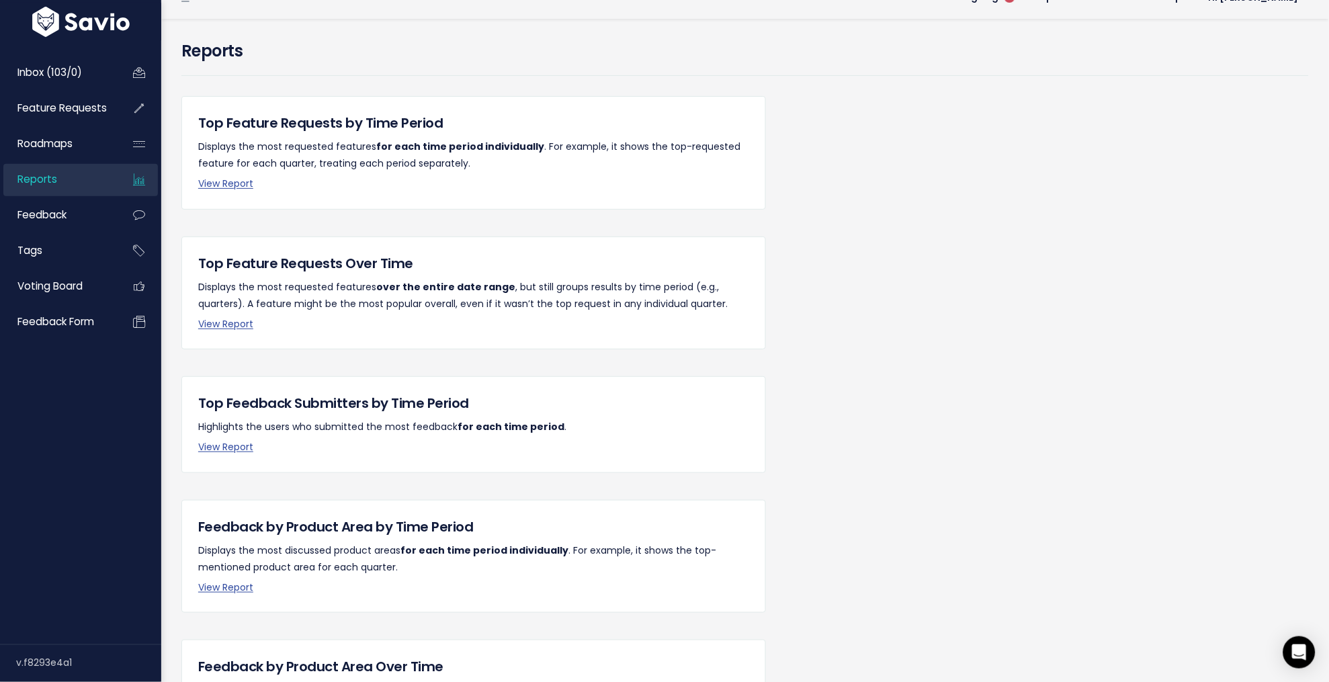
scroll to position [26, 0]
click at [221, 317] on link "View Report" at bounding box center [225, 322] width 55 height 13
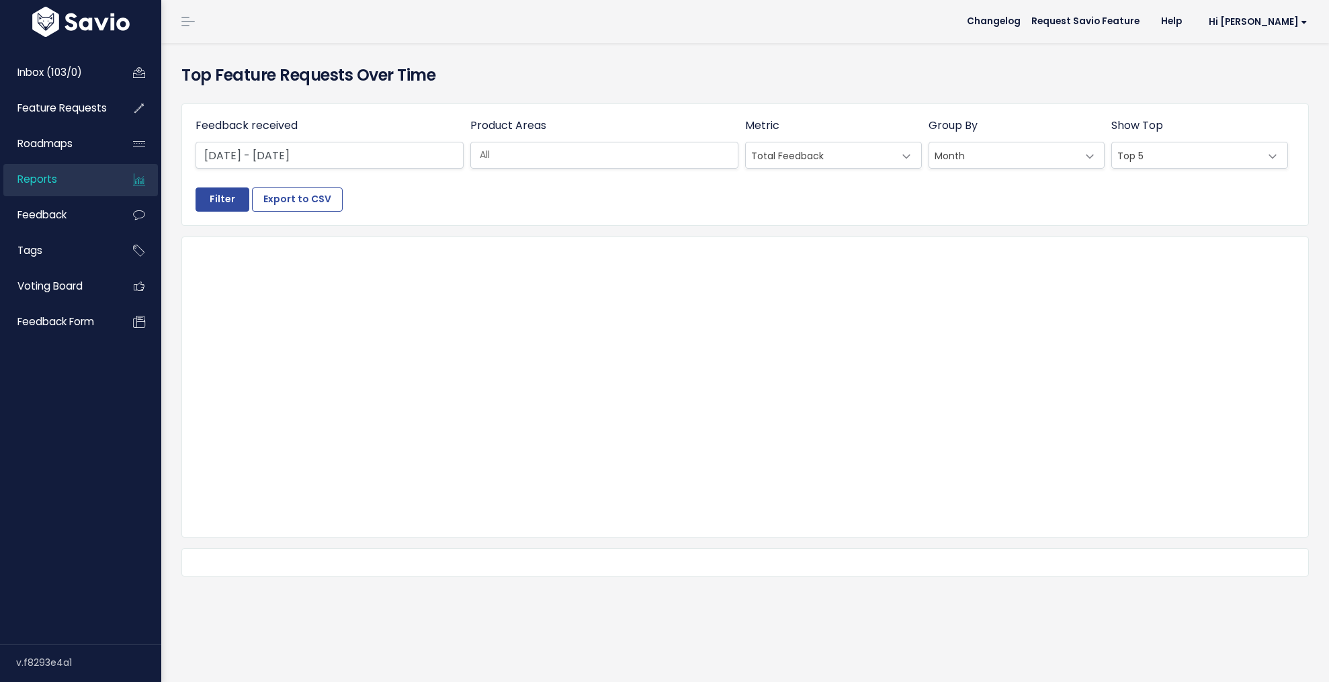
select select
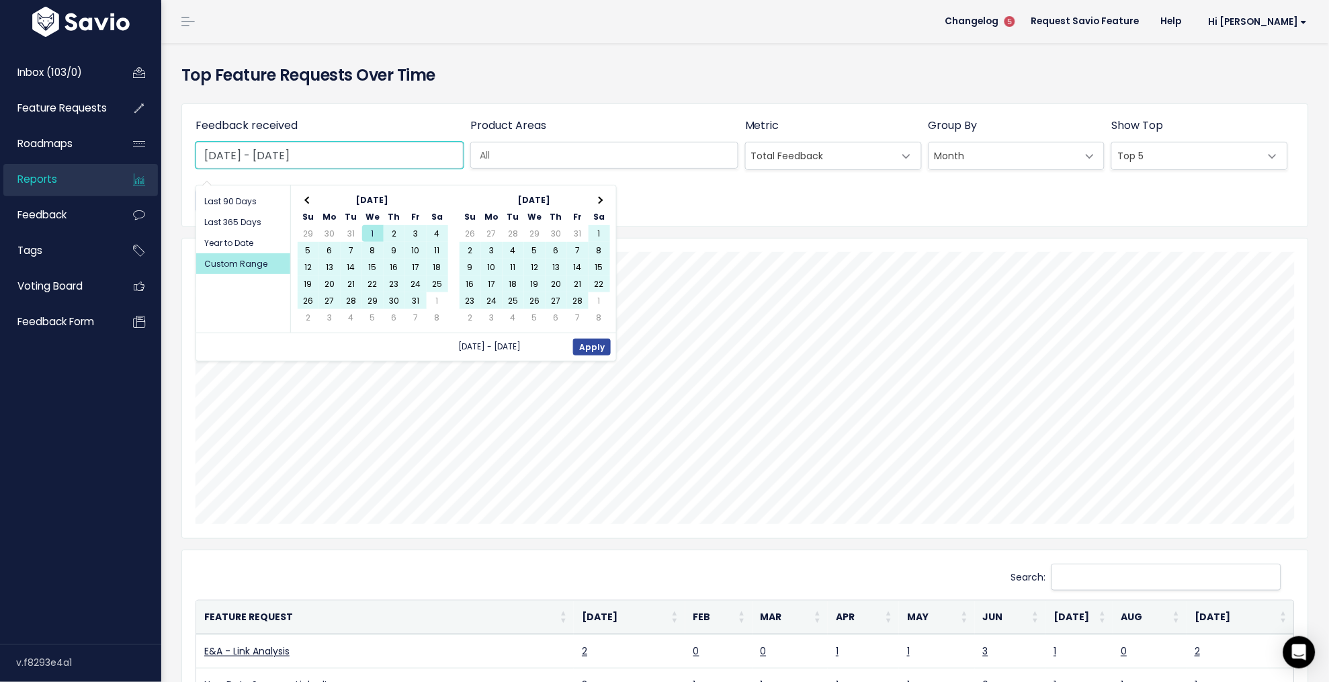
click at [373, 154] on input "[DATE] - [DATE]" at bounding box center [329, 155] width 268 height 27
click at [601, 195] on th at bounding box center [598, 199] width 21 height 17
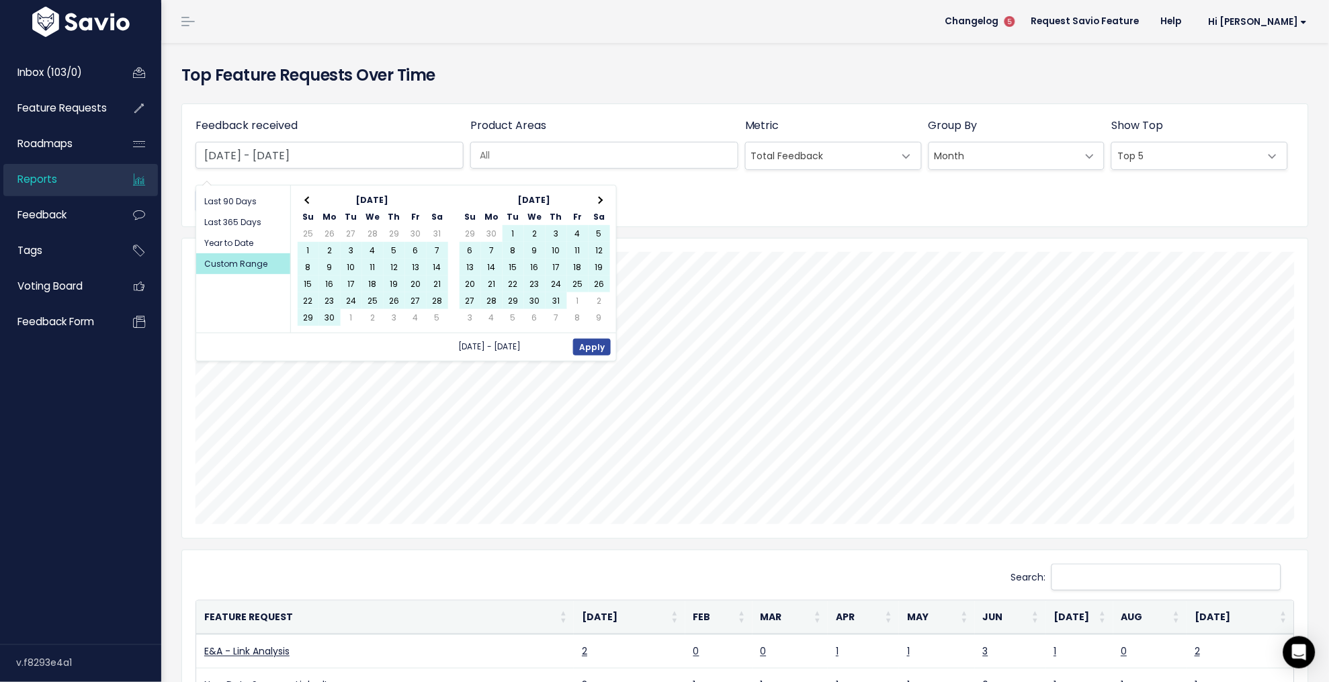
click at [601, 195] on th at bounding box center [598, 199] width 21 height 17
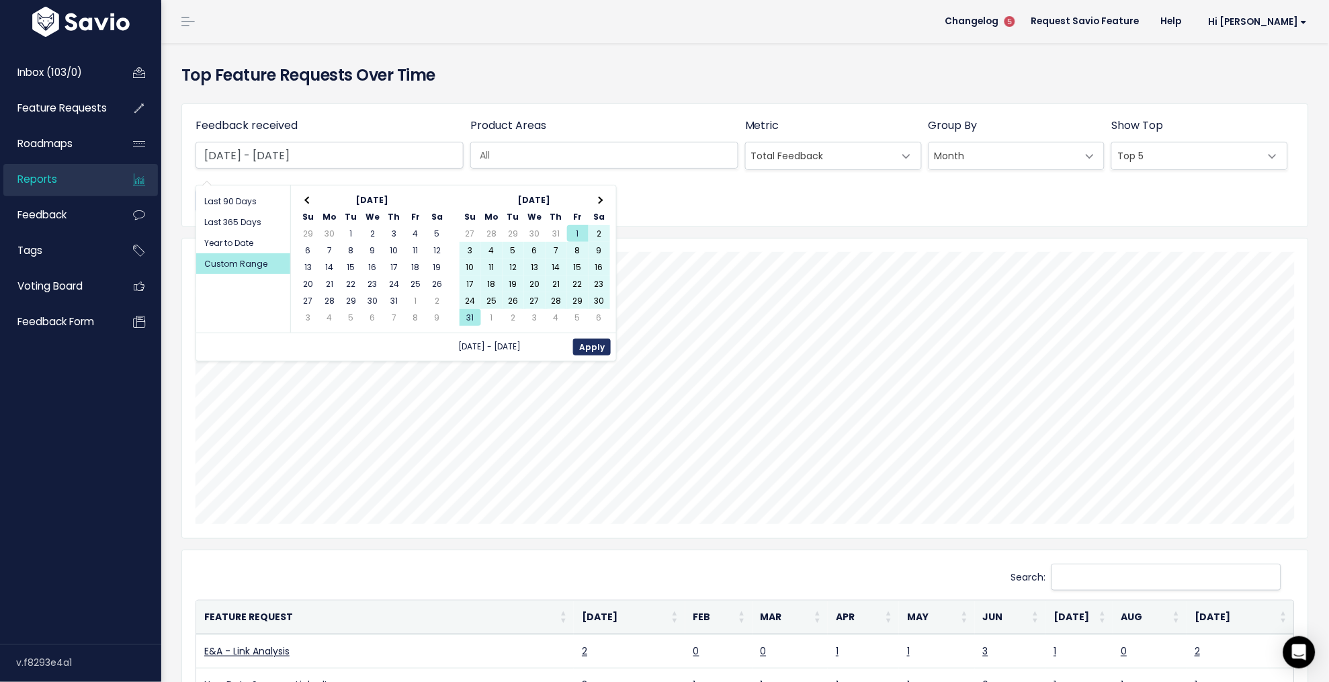
click at [584, 349] on button "Apply" at bounding box center [592, 347] width 38 height 17
type input "Aug 1 2025 - Aug 31 2025"
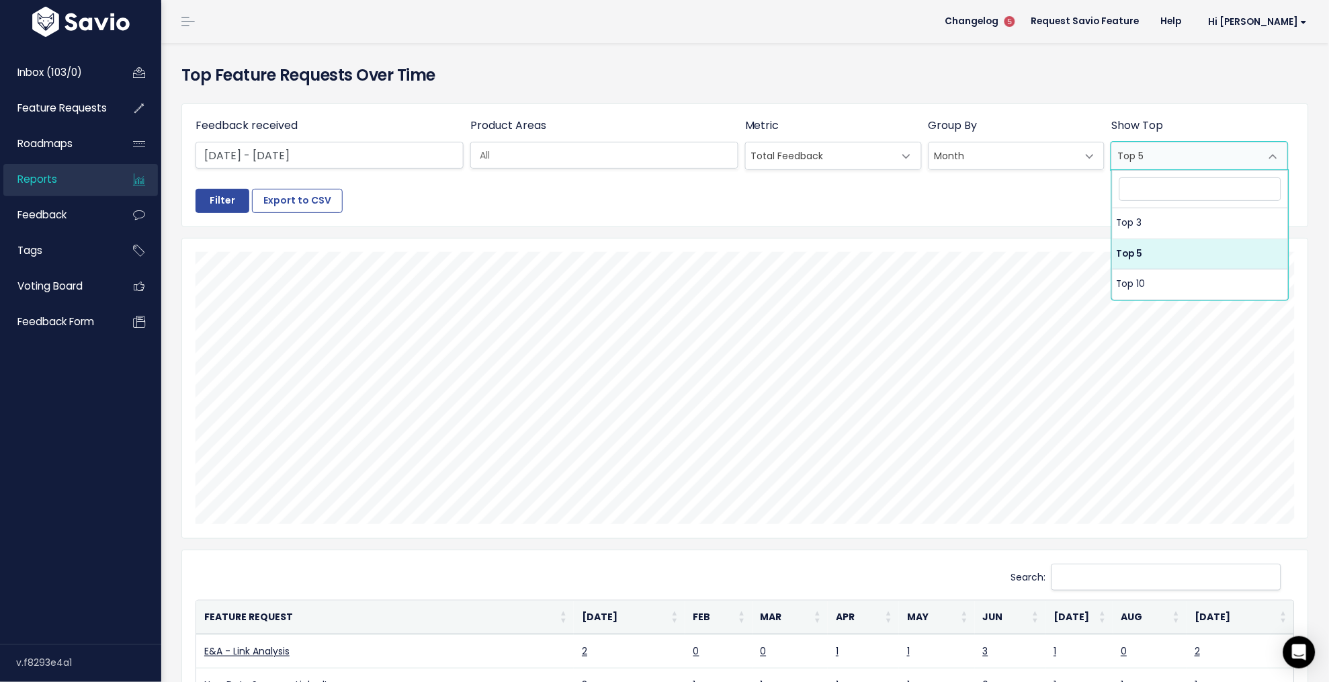
click at [1155, 149] on span "Top 5" at bounding box center [1186, 155] width 148 height 27
select select "3"
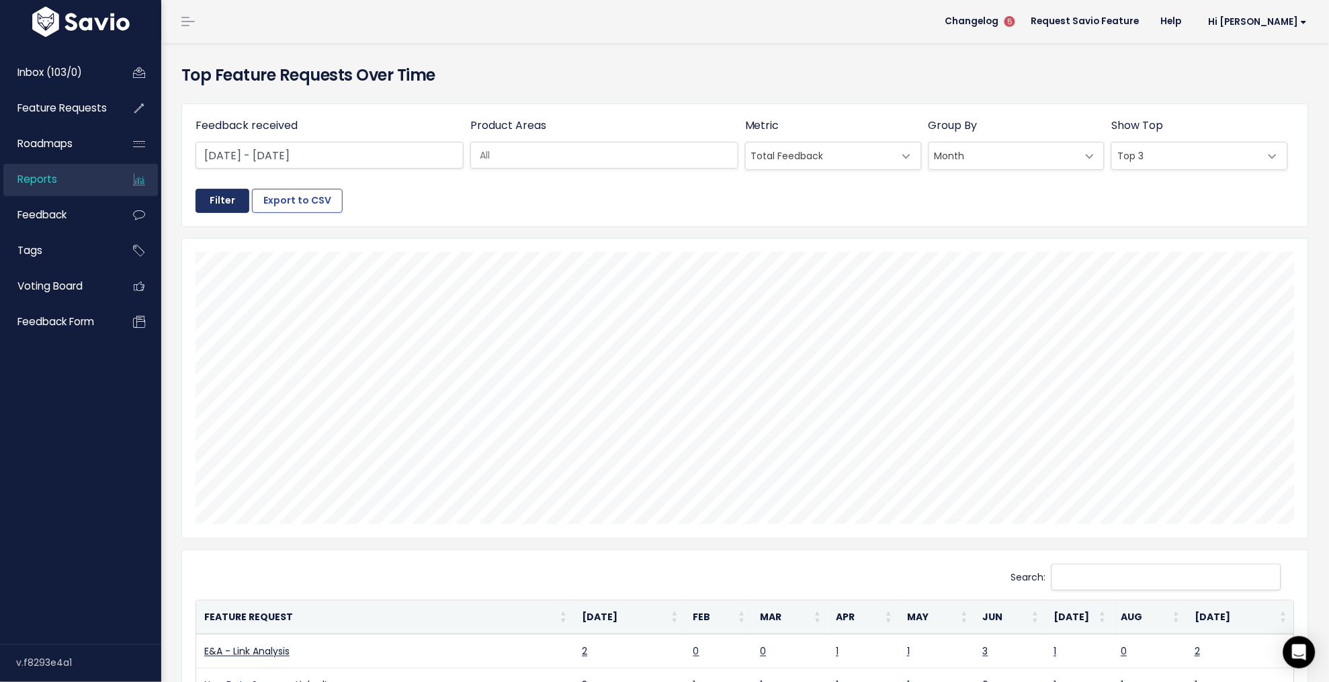
click at [232, 205] on input "Filter" at bounding box center [222, 201] width 54 height 24
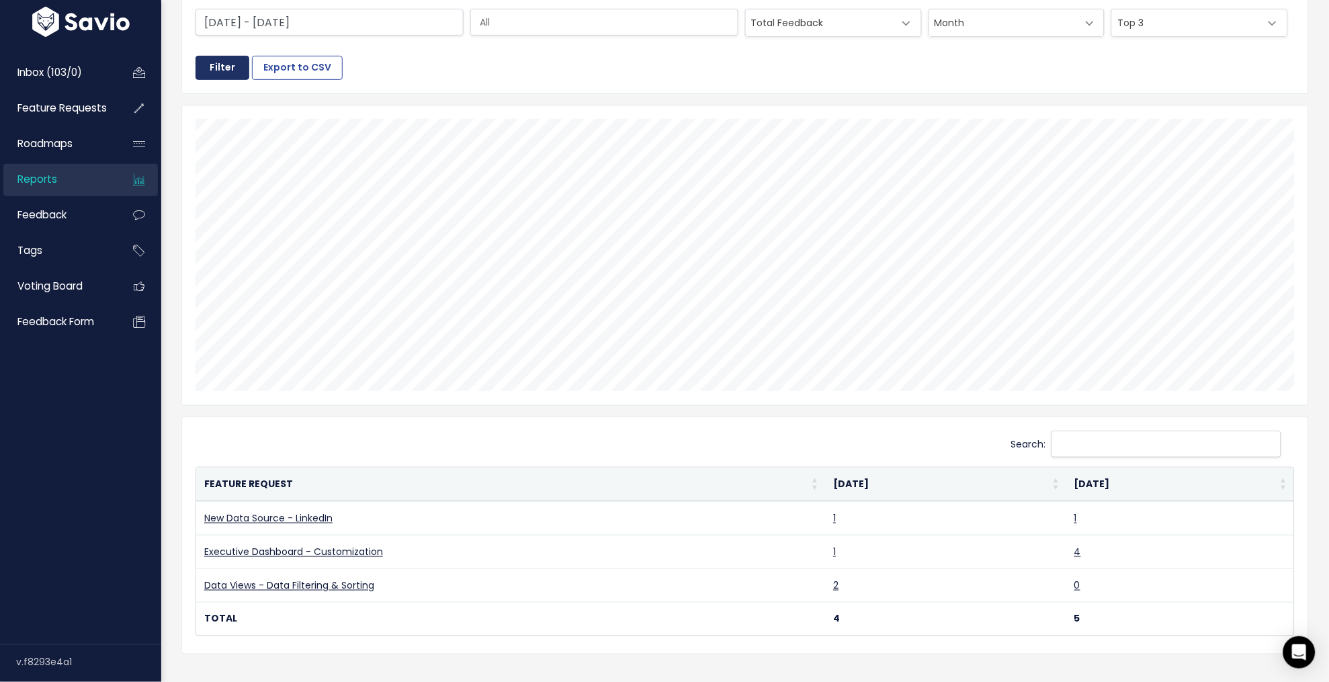
scroll to position [169, 0]
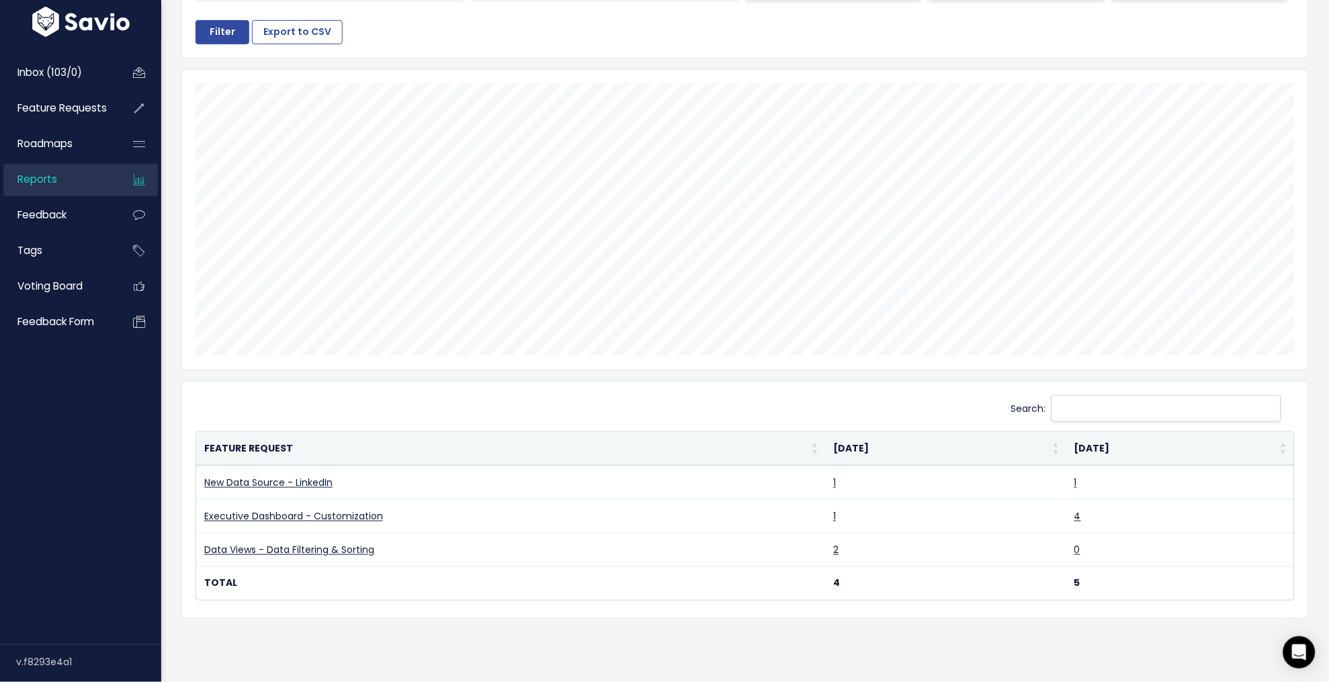
click at [46, 183] on span "Reports" at bounding box center [37, 179] width 40 height 14
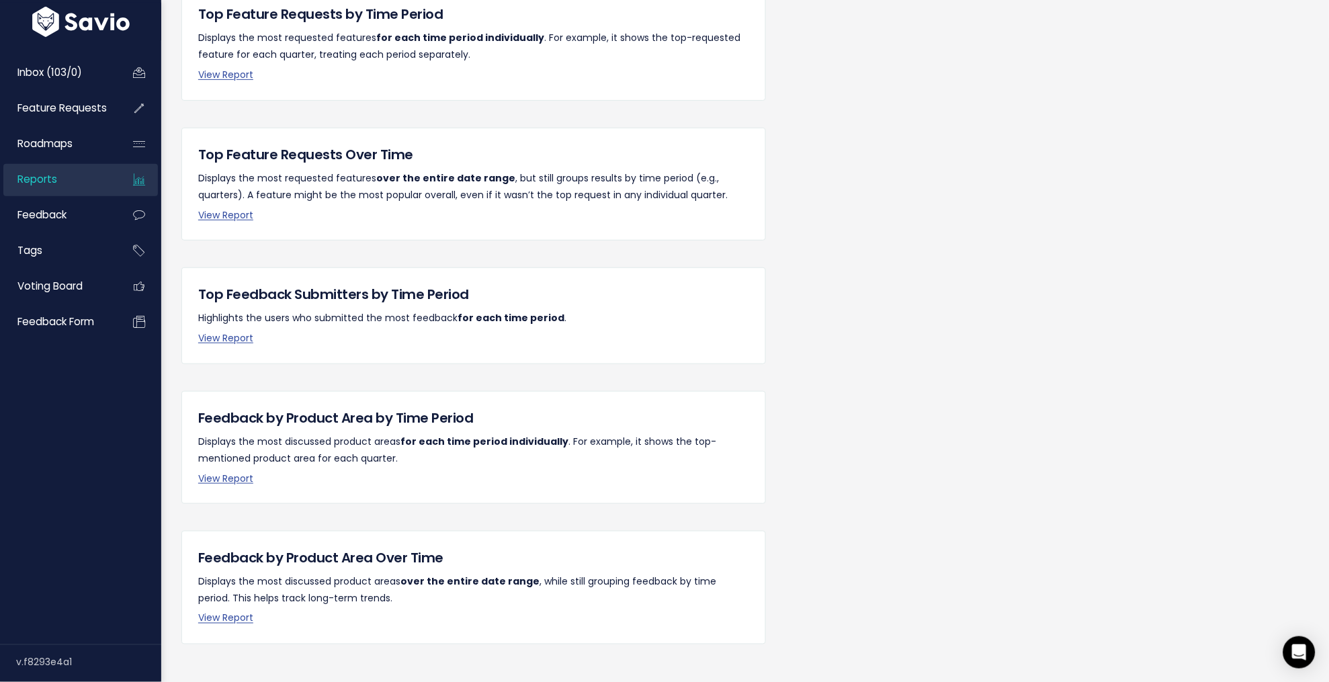
scroll to position [130, 0]
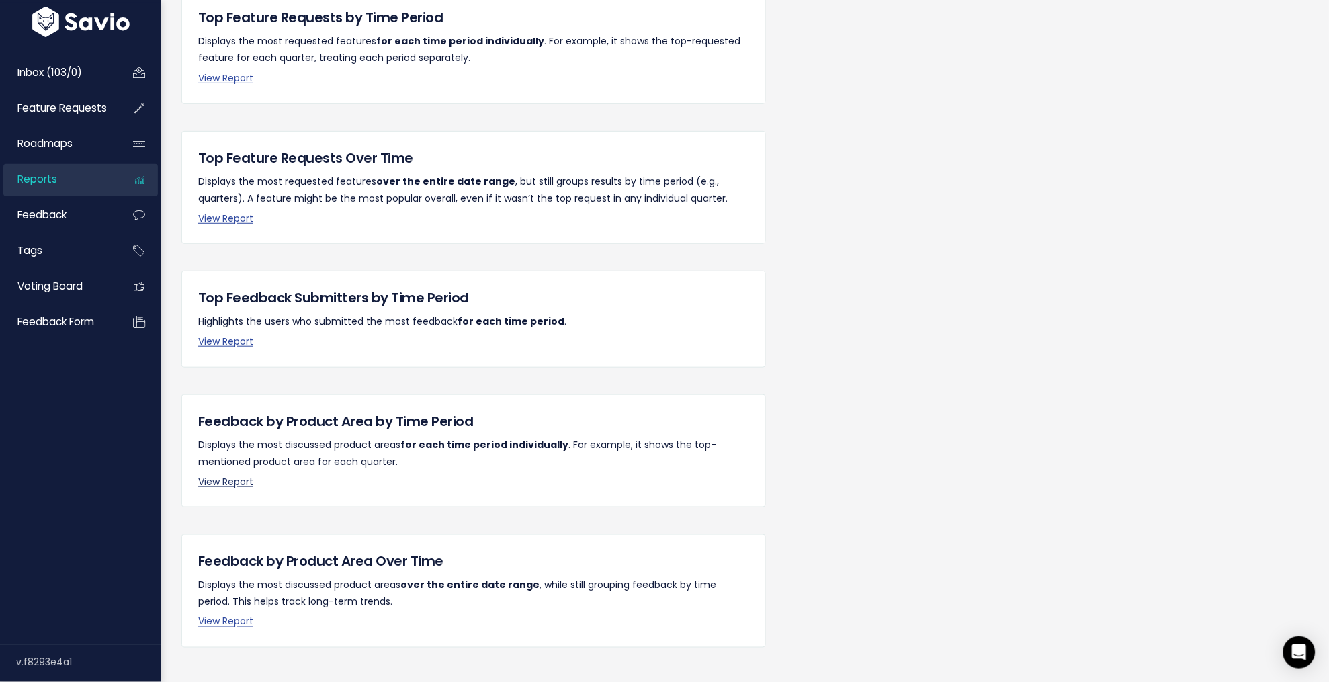
click at [198, 484] on link "View Report" at bounding box center [225, 481] width 55 height 13
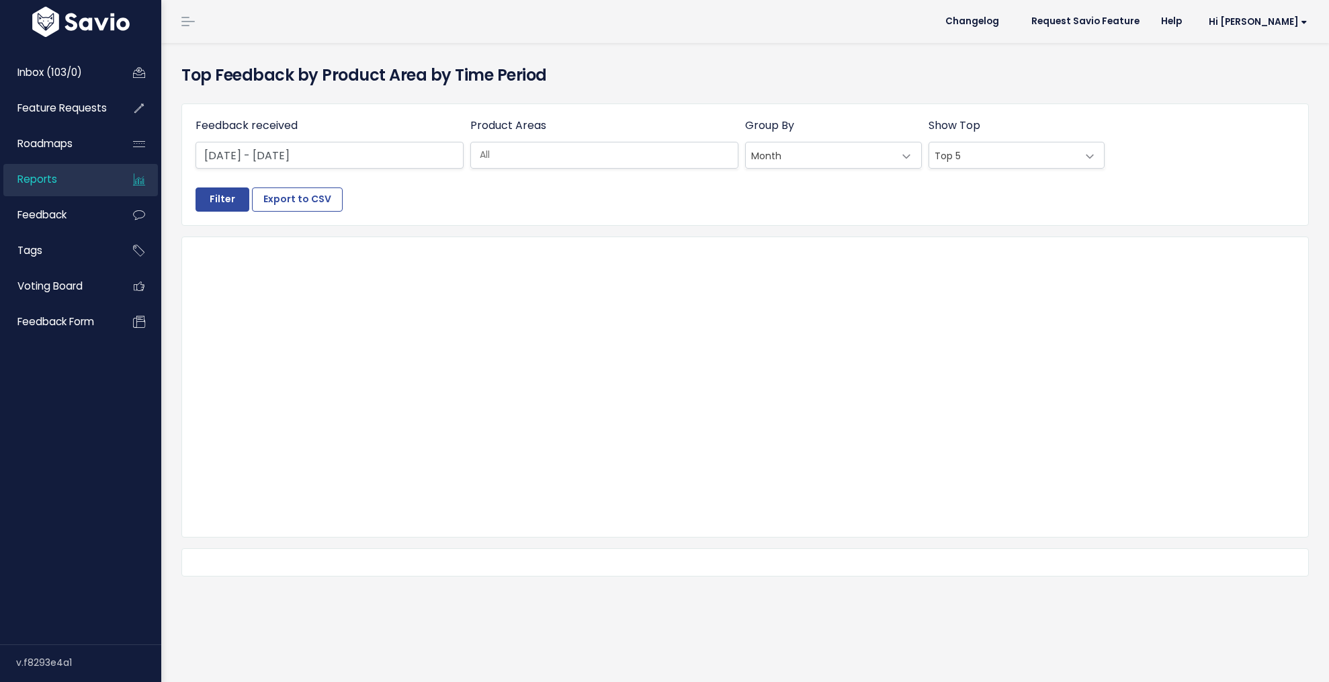
select select
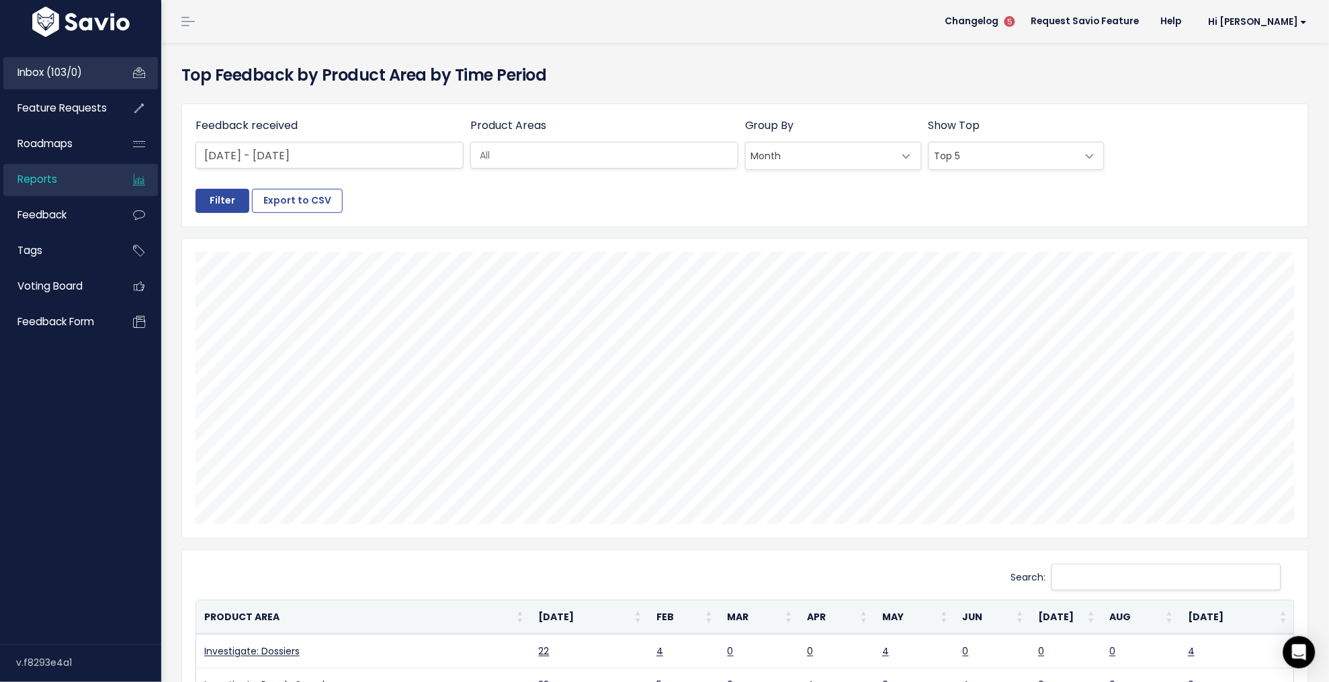
click at [48, 63] on link "Inbox (103/0)" at bounding box center [57, 72] width 108 height 31
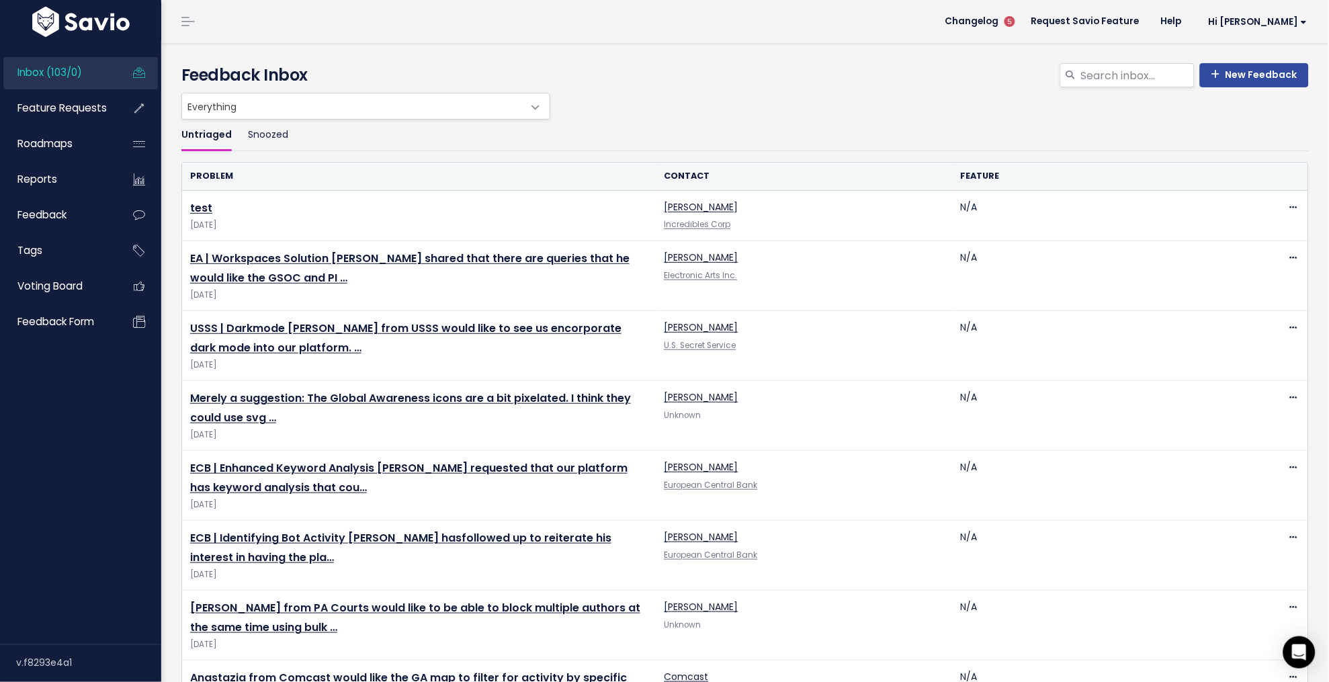
click at [89, 457] on div "Inbox (103/0) Feature Requests Roadmaps Reports" at bounding box center [80, 342] width 161 height 604
